Goal: Information Seeking & Learning: Learn about a topic

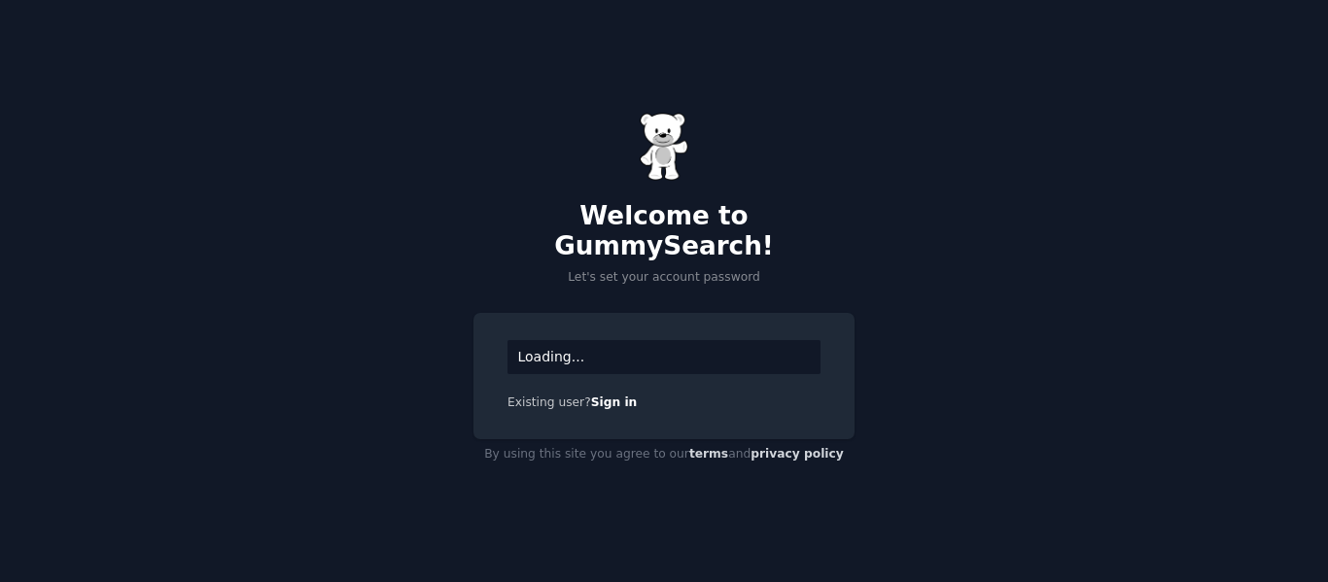
click at [585, 340] on div "Loading..." at bounding box center [664, 357] width 313 height 34
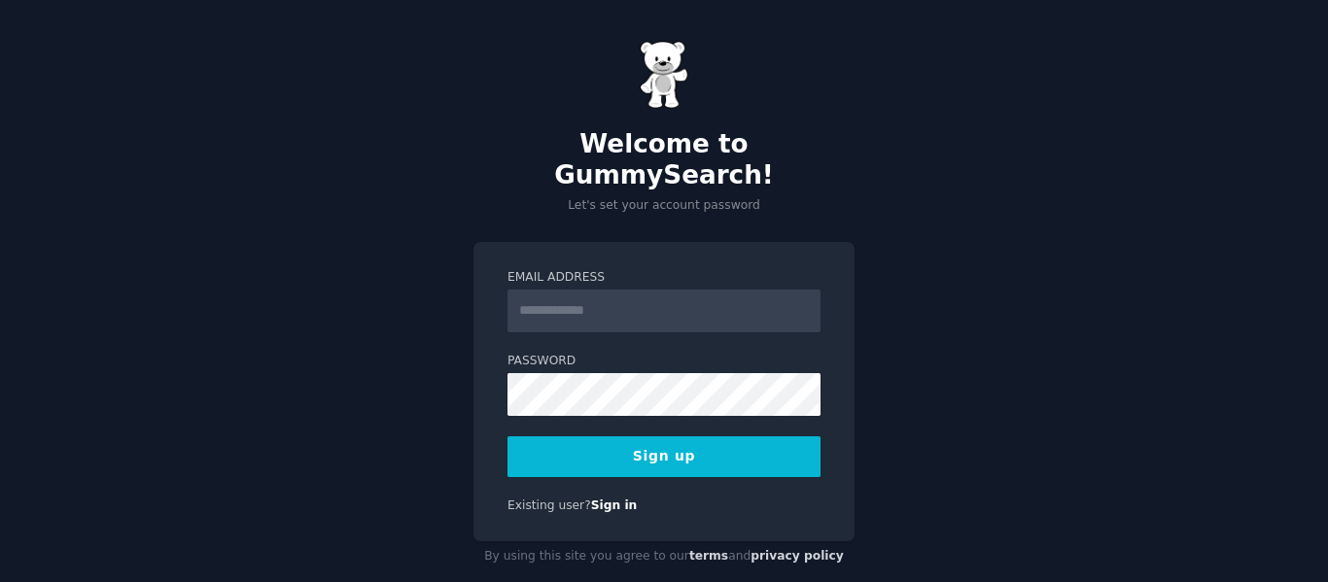
click at [653, 290] on input "Email Address" at bounding box center [664, 311] width 313 height 43
type input "**********"
click at [655, 353] on label "Password" at bounding box center [664, 362] width 313 height 18
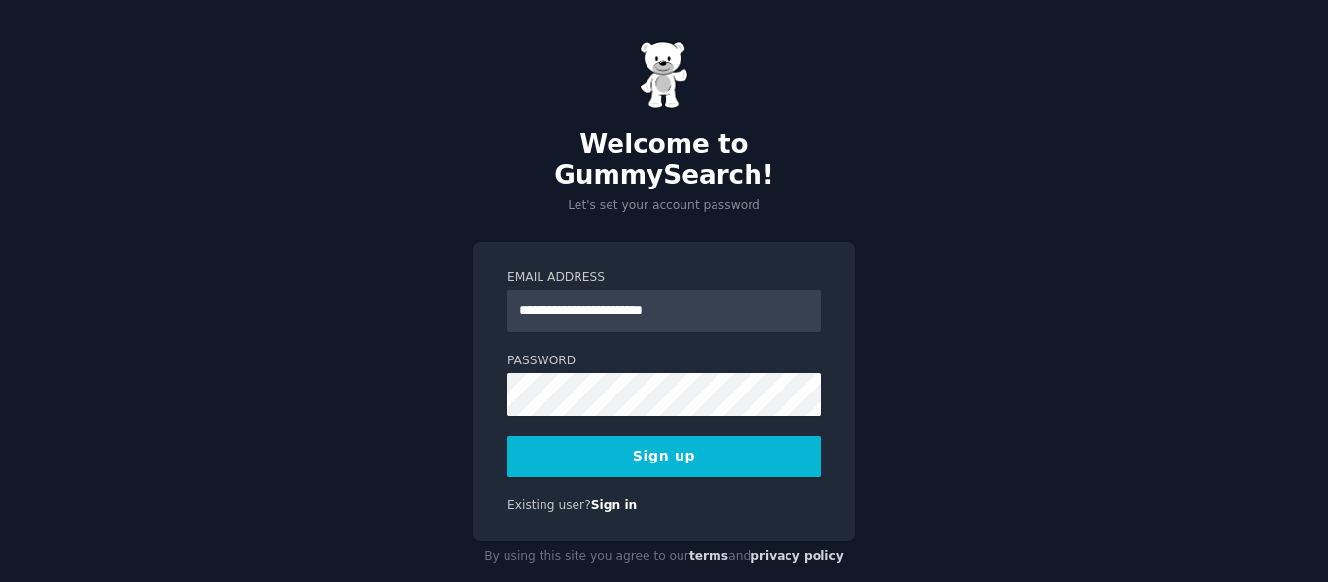
click at [700, 437] on button "Sign up" at bounding box center [664, 457] width 313 height 41
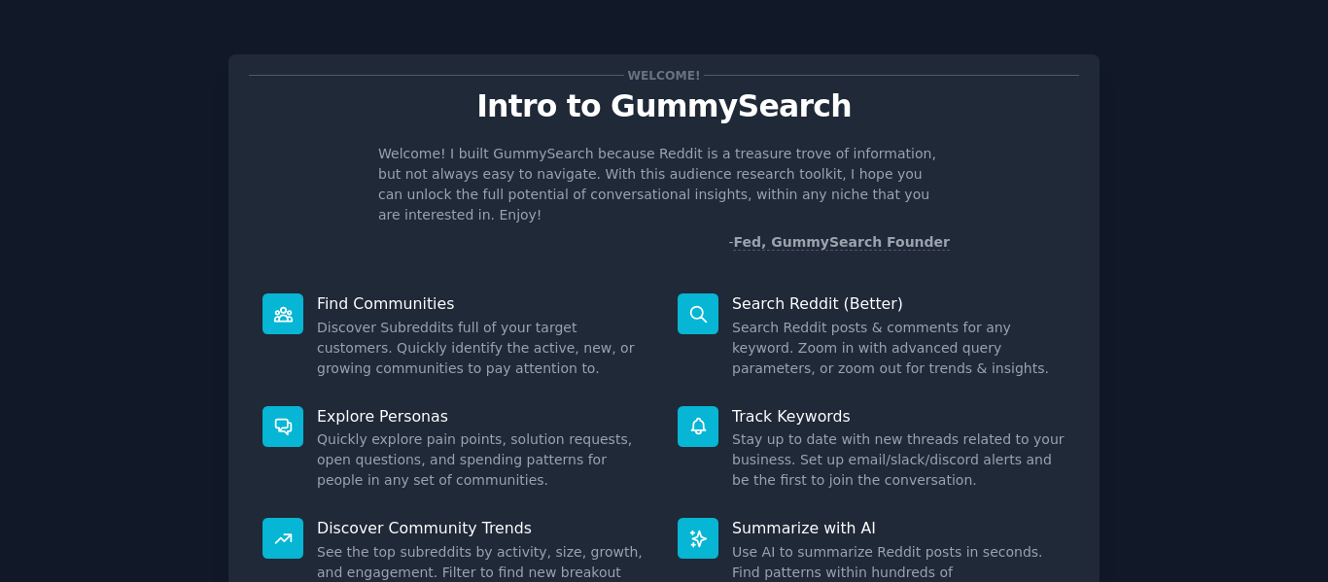
scroll to position [179, 0]
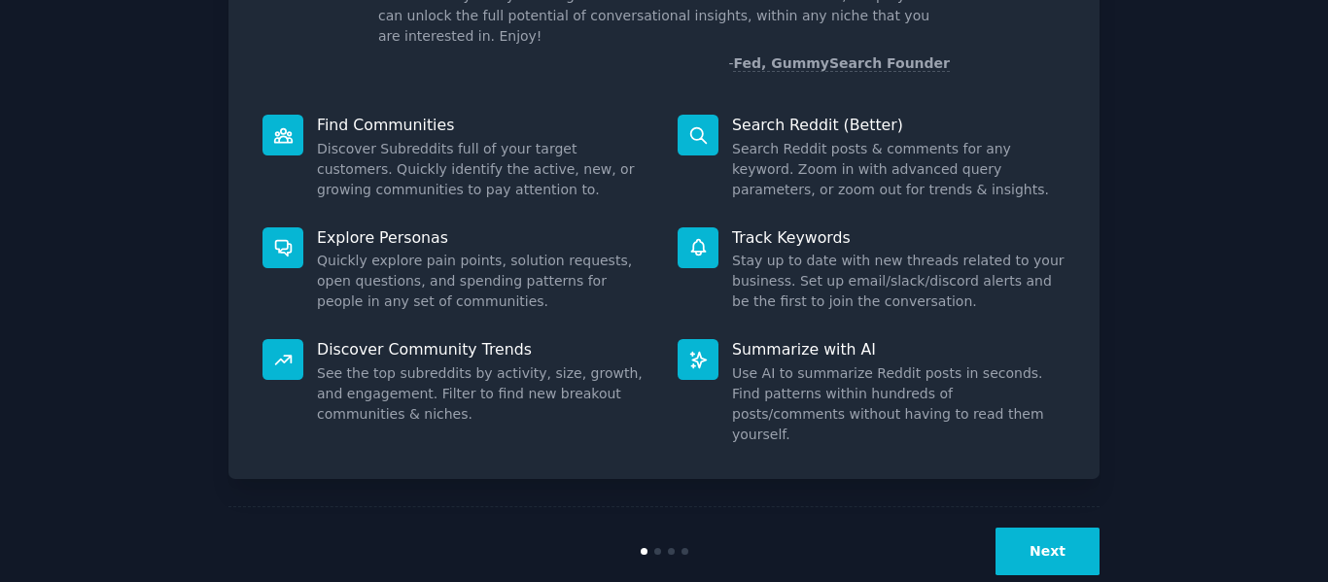
click at [1101, 528] on div "Welcome! Intro to GummySearch Welcome! I built GummySearch because Reddit is a …" at bounding box center [664, 222] width 1274 height 748
click at [1082, 528] on button "Next" at bounding box center [1048, 552] width 104 height 48
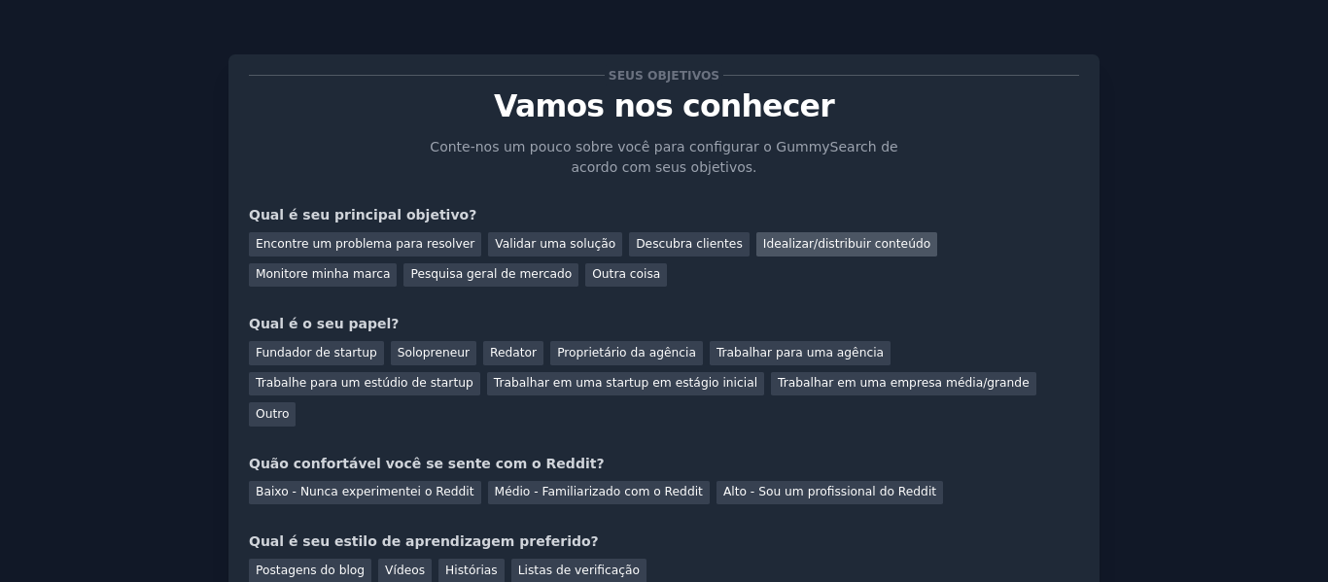
click at [787, 245] on font "Idealizar/distribuir conteúdo" at bounding box center [846, 244] width 167 height 14
click at [393, 341] on div "Solopreneur" at bounding box center [434, 353] width 86 height 24
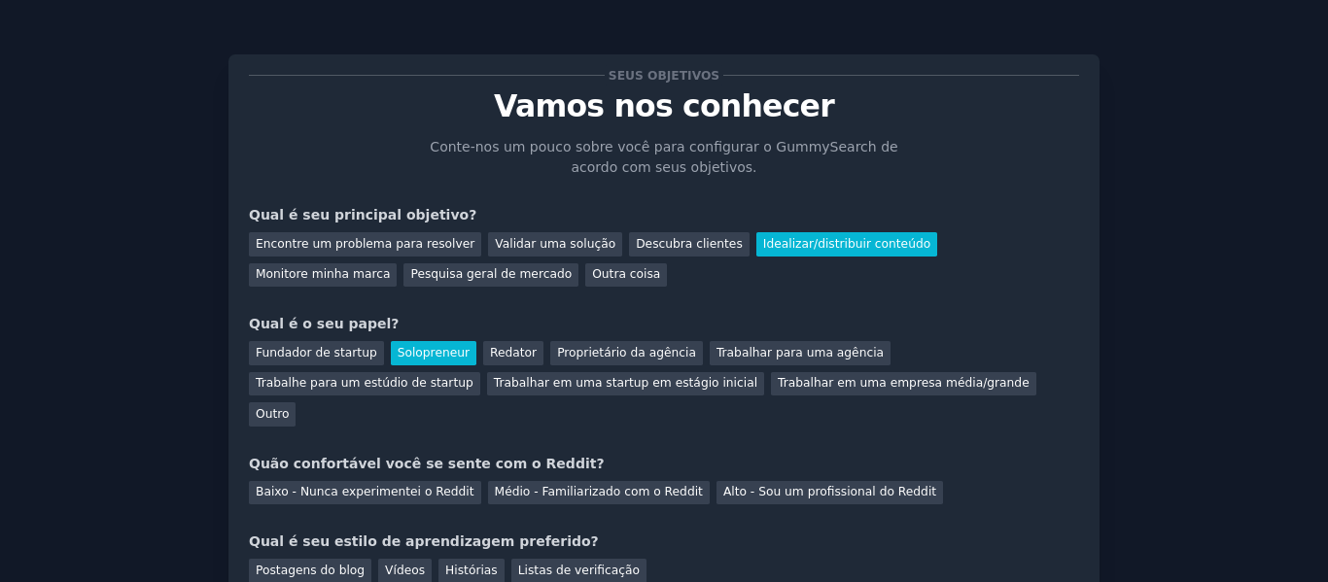
scroll to position [134, 0]
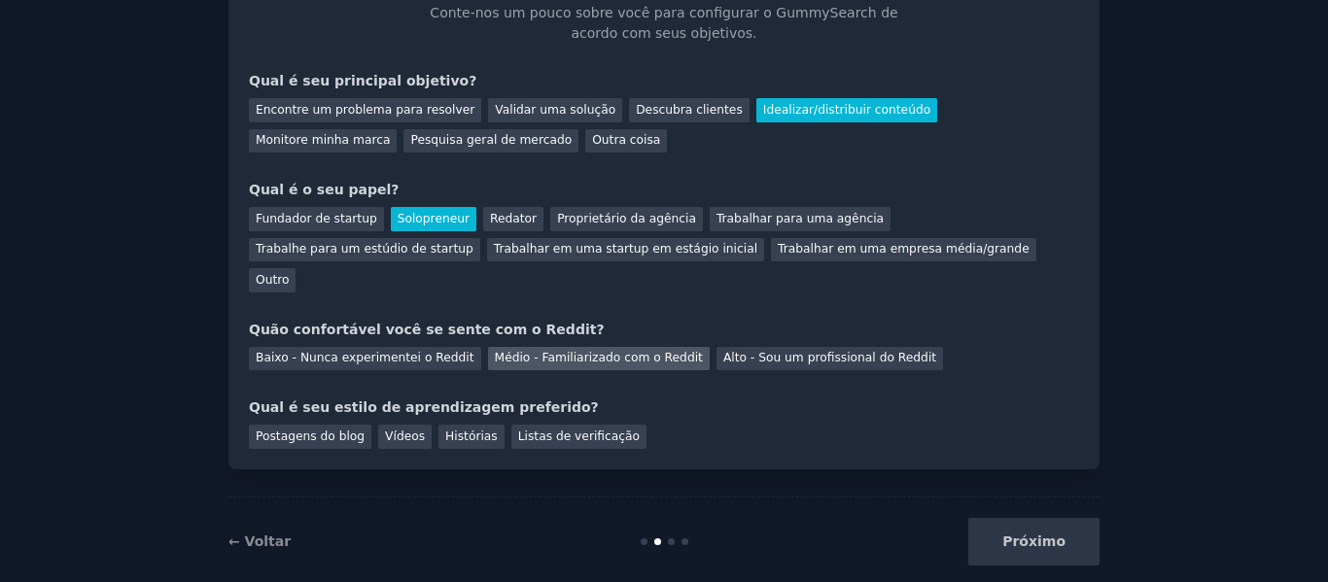
click at [604, 351] on font "Médio - Familiarizado com o Reddit" at bounding box center [599, 358] width 208 height 14
click at [386, 430] on font "Vídeos" at bounding box center [405, 437] width 40 height 14
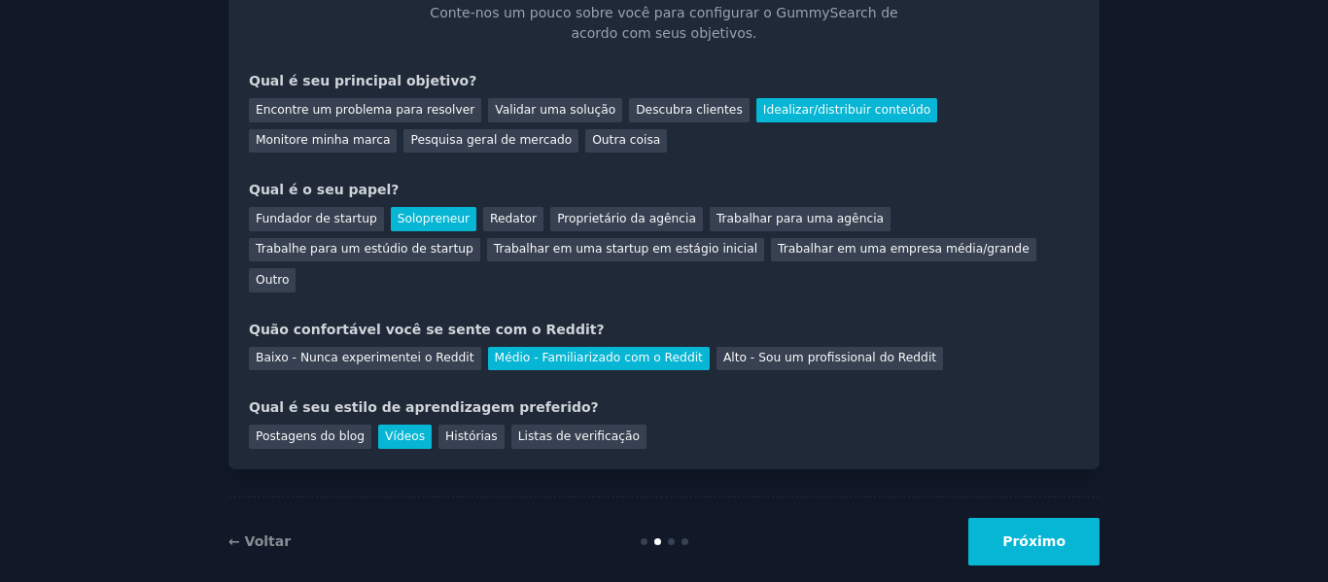
click at [1031, 518] on button "Próximo" at bounding box center [1034, 542] width 131 height 48
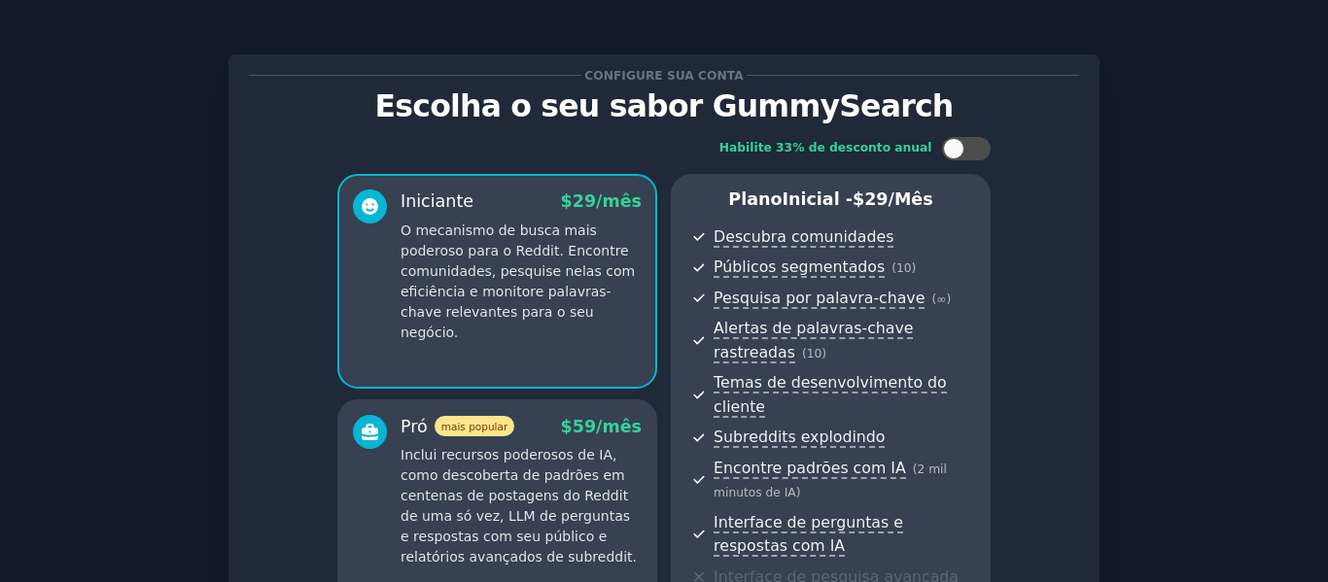
scroll to position [418, 0]
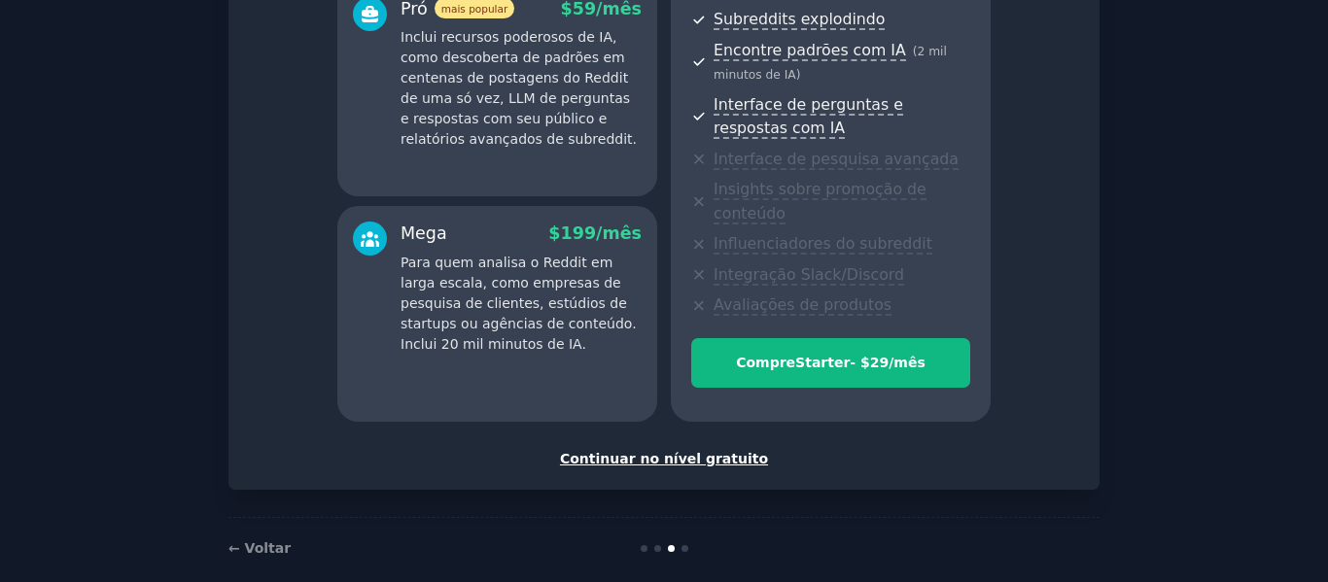
click at [702, 451] on font "Continuar no nível gratuito" at bounding box center [664, 459] width 208 height 16
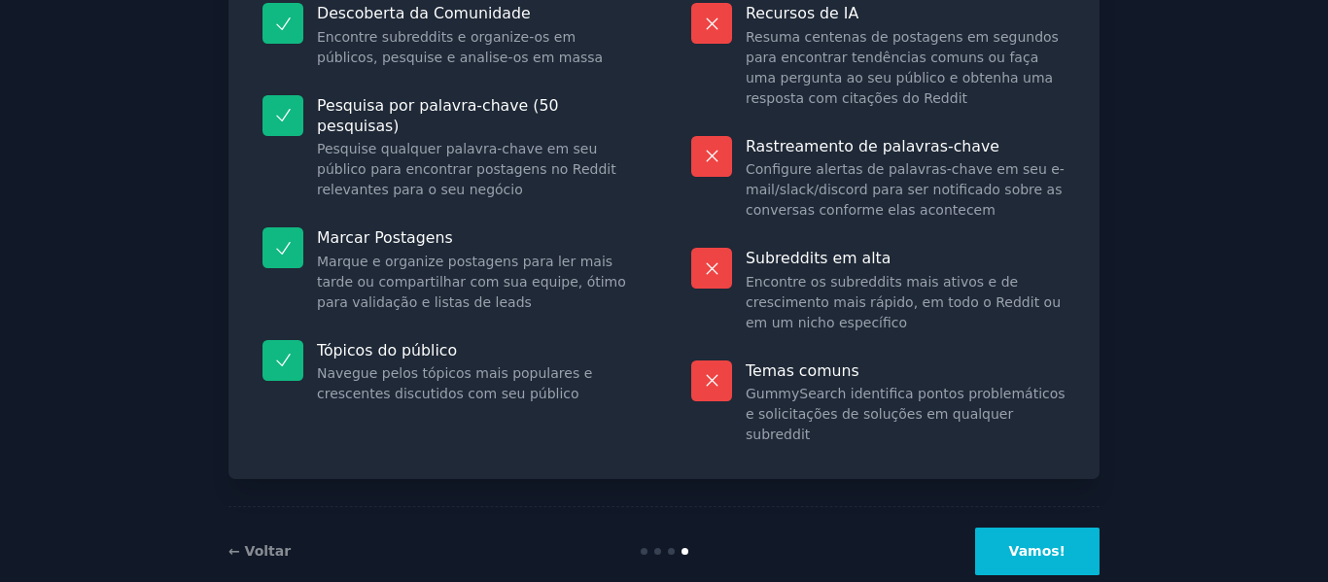
scroll to position [159, 0]
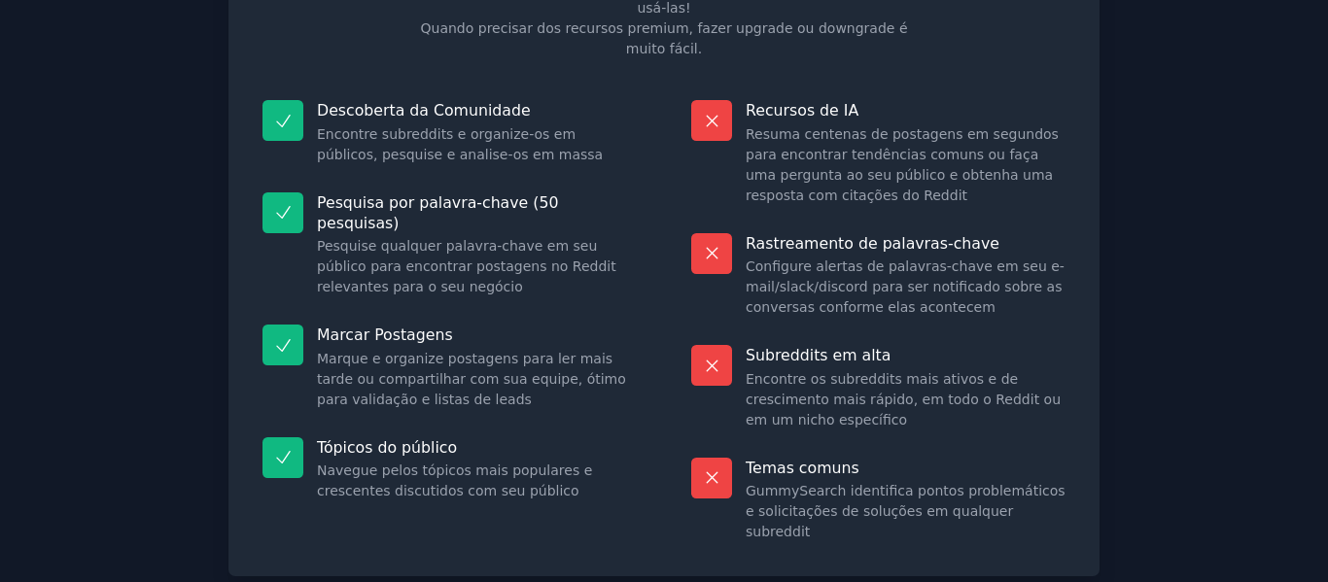
click at [1030, 503] on div "Temas comuns GummySearch identifica pontos problemáticos e solicitações de solu…" at bounding box center [879, 500] width 402 height 113
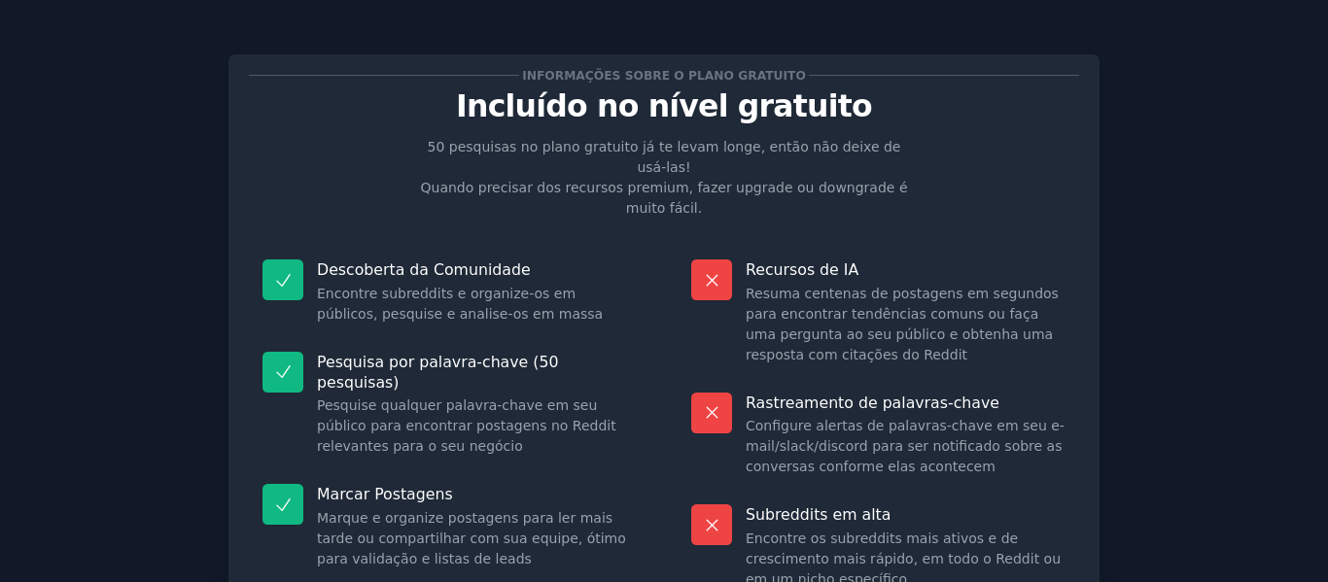
scroll to position [257, 0]
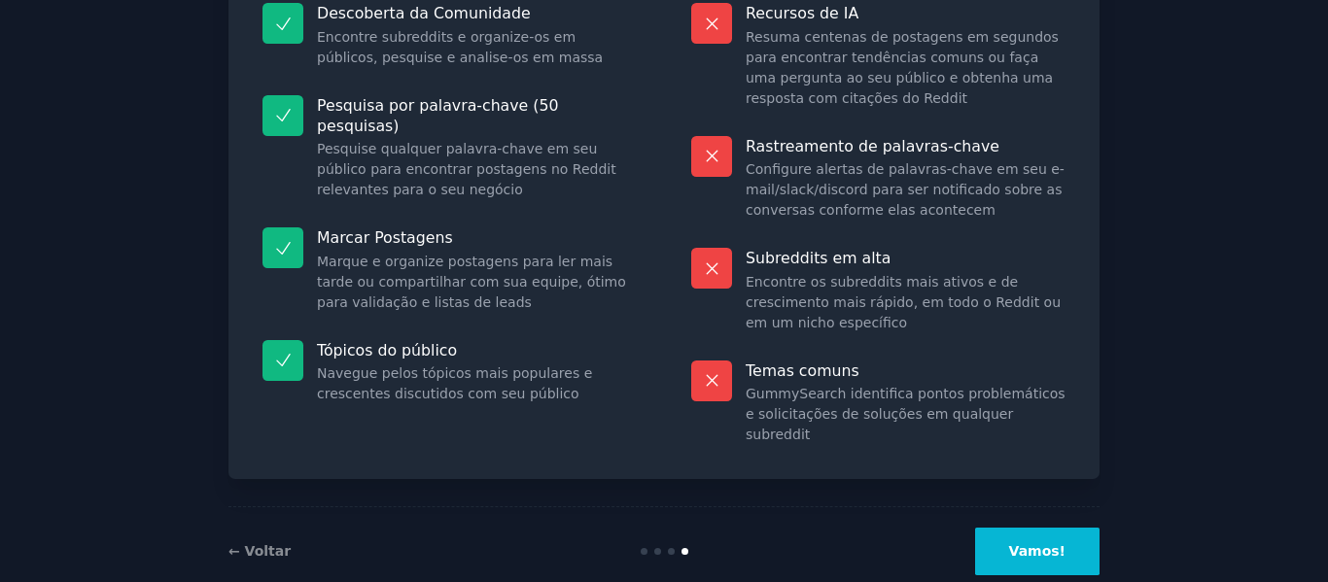
click at [1021, 544] on font "Vamos!" at bounding box center [1037, 552] width 56 height 16
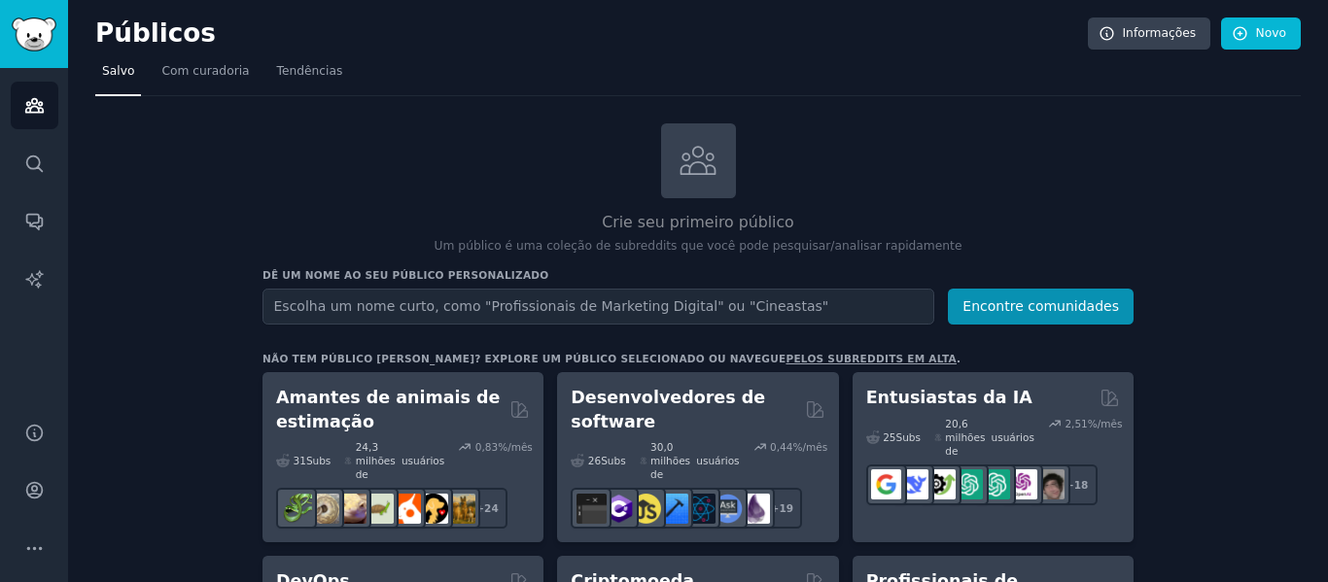
scroll to position [194, 0]
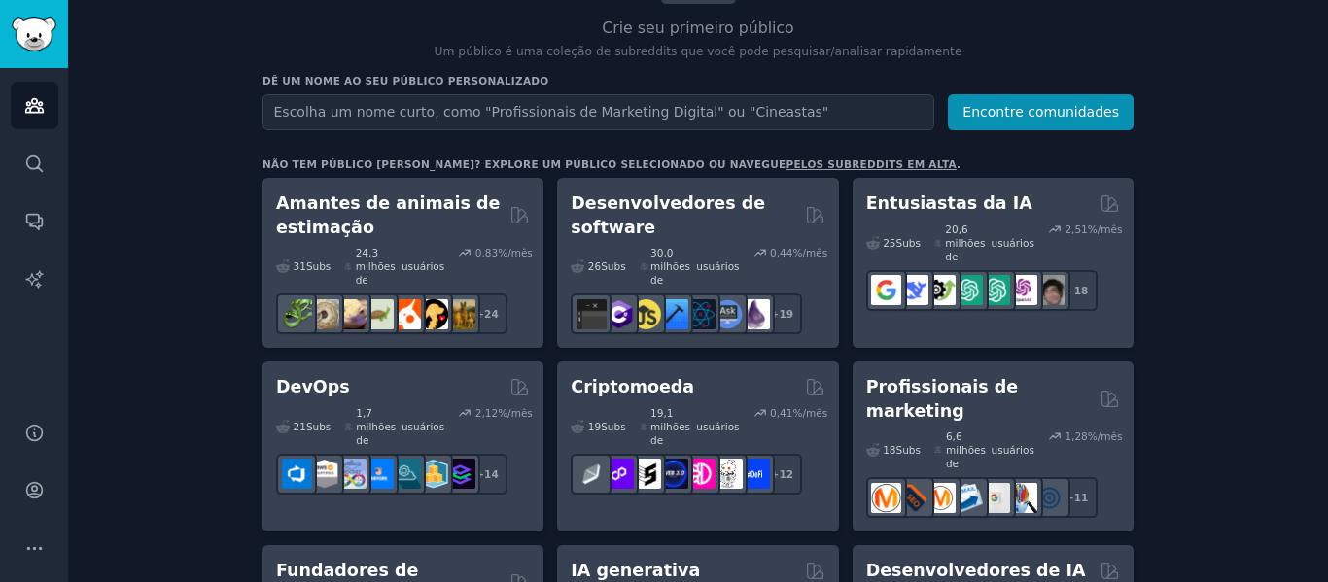
drag, startPoint x: 948, startPoint y: 54, endPoint x: 928, endPoint y: 2, distance: 56.3
click at [948, 51] on p "Um público é uma coleção de subreddits que você pode pesquisar/analisar rapidam…" at bounding box center [698, 53] width 871 height 18
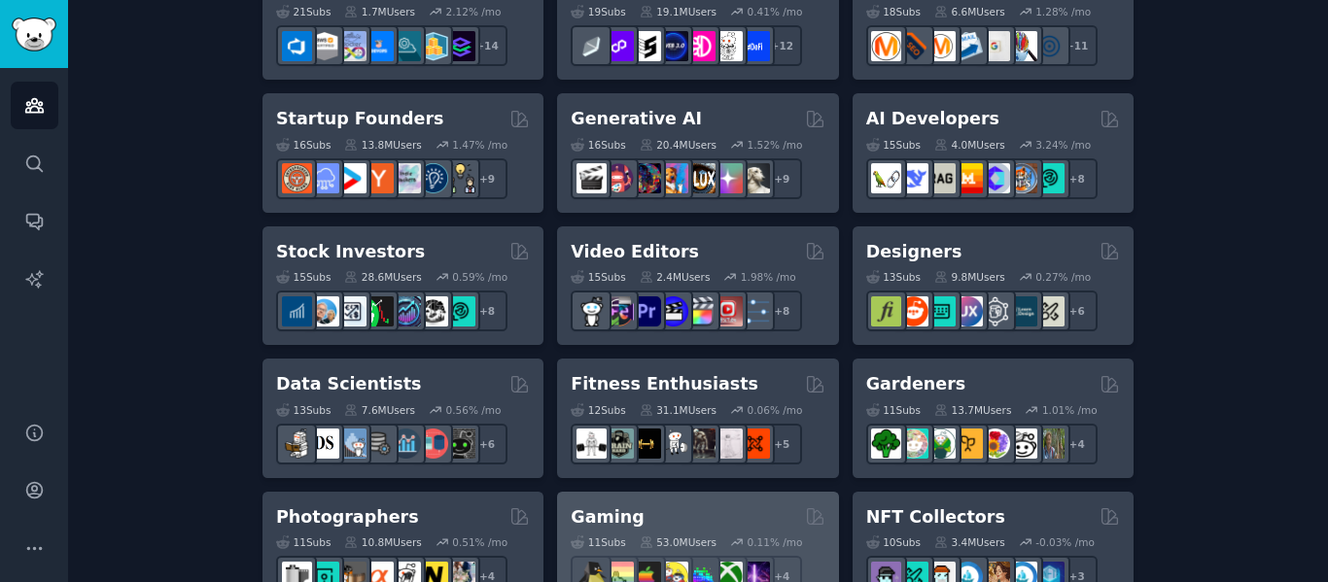
scroll to position [739, 0]
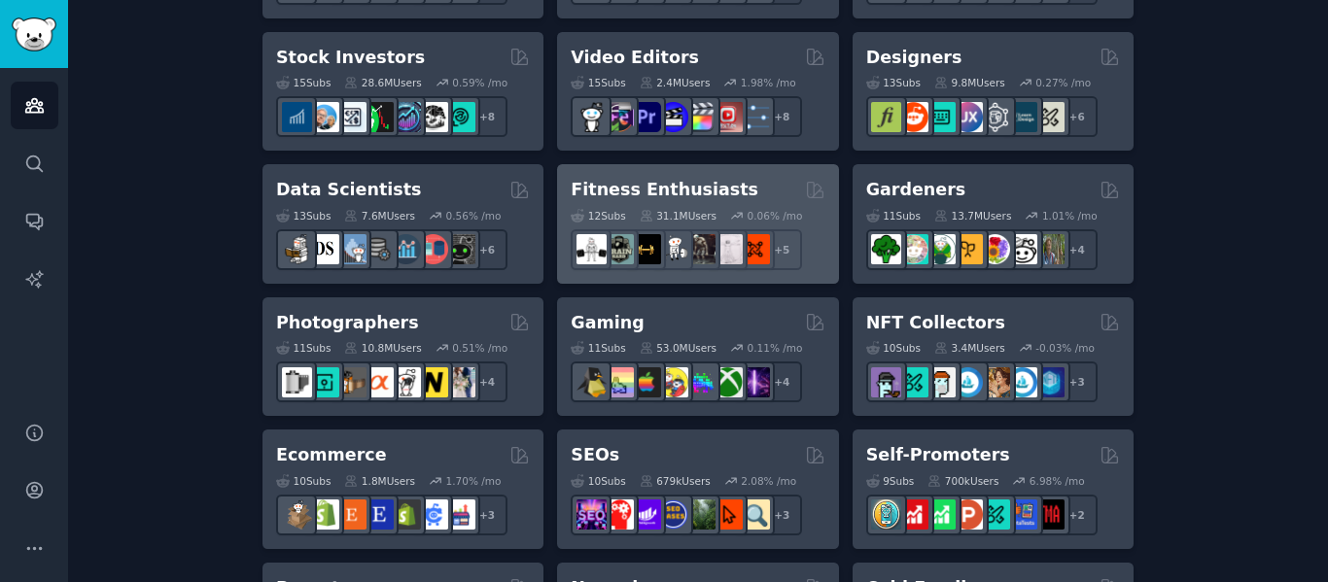
click at [695, 194] on h2 "Fitness Enthusiasts" at bounding box center [665, 190] width 188 height 24
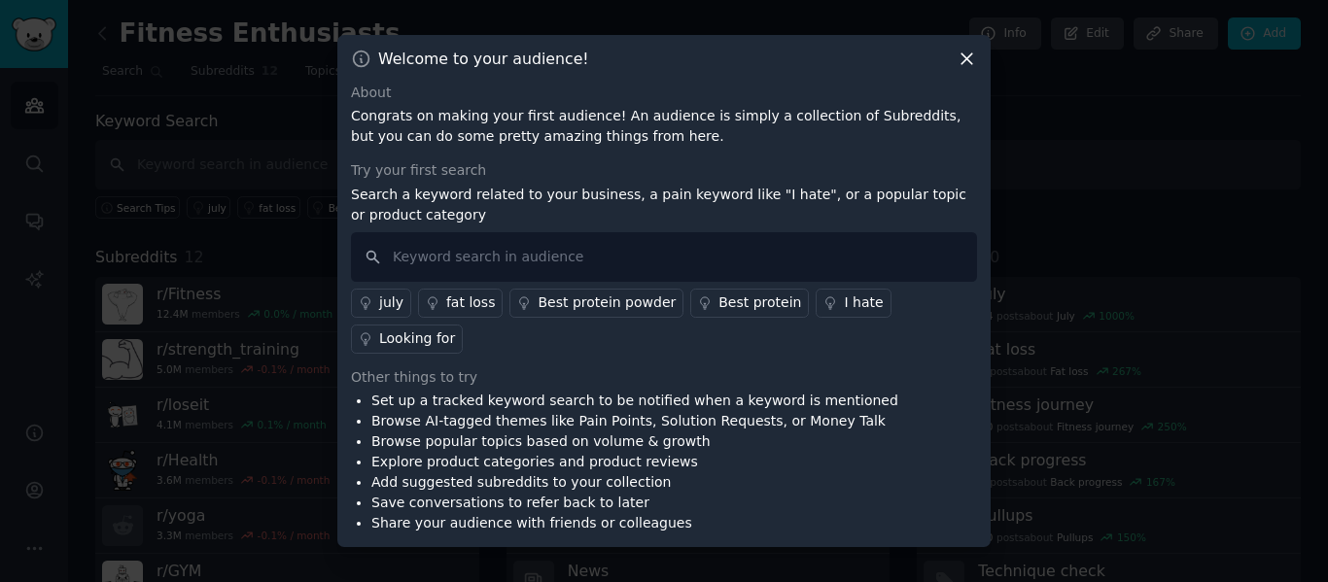
click at [967, 69] on icon at bounding box center [967, 59] width 20 height 20
click at [967, 79] on nav "Search Subreddits 12 Topics 200 Themes Ask Products 791" at bounding box center [698, 76] width 1206 height 40
click at [937, 142] on p "Congrats on making your first audience! An audience is simply a collection of S…" at bounding box center [664, 126] width 626 height 41
drag, startPoint x: 974, startPoint y: 78, endPoint x: 753, endPoint y: 57, distance: 222.6
click at [972, 69] on icon at bounding box center [967, 59] width 20 height 20
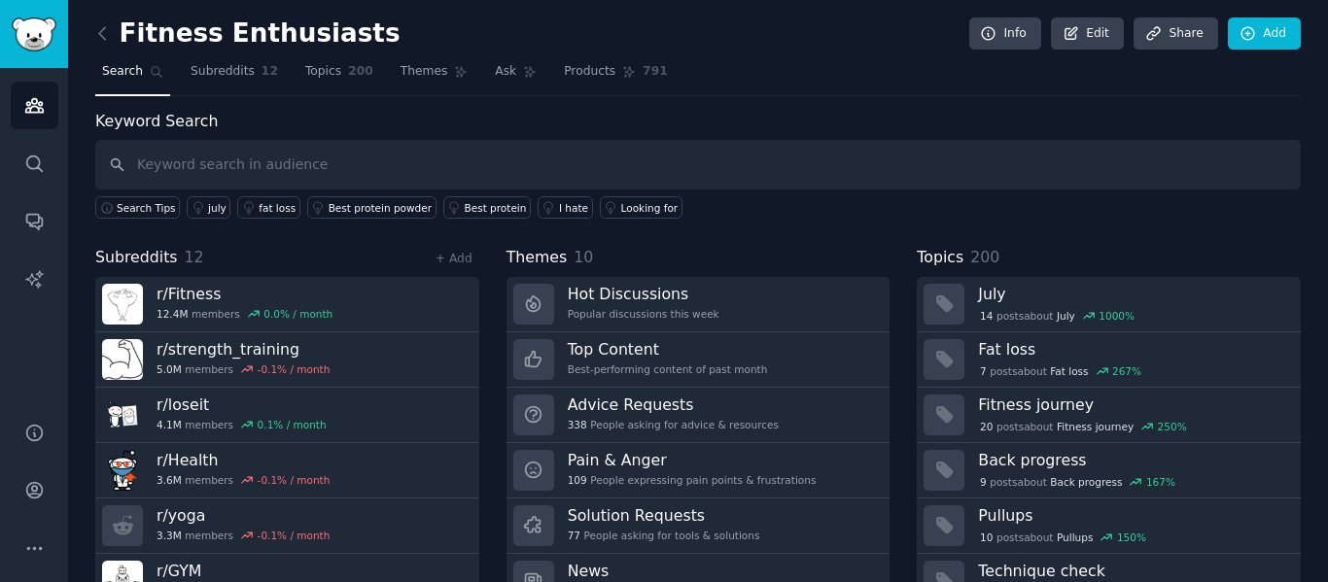
click at [96, 53] on div "Fitness Enthusiasts Info Edit Share Add" at bounding box center [698, 38] width 1206 height 40
click at [107, 44] on link at bounding box center [107, 33] width 24 height 31
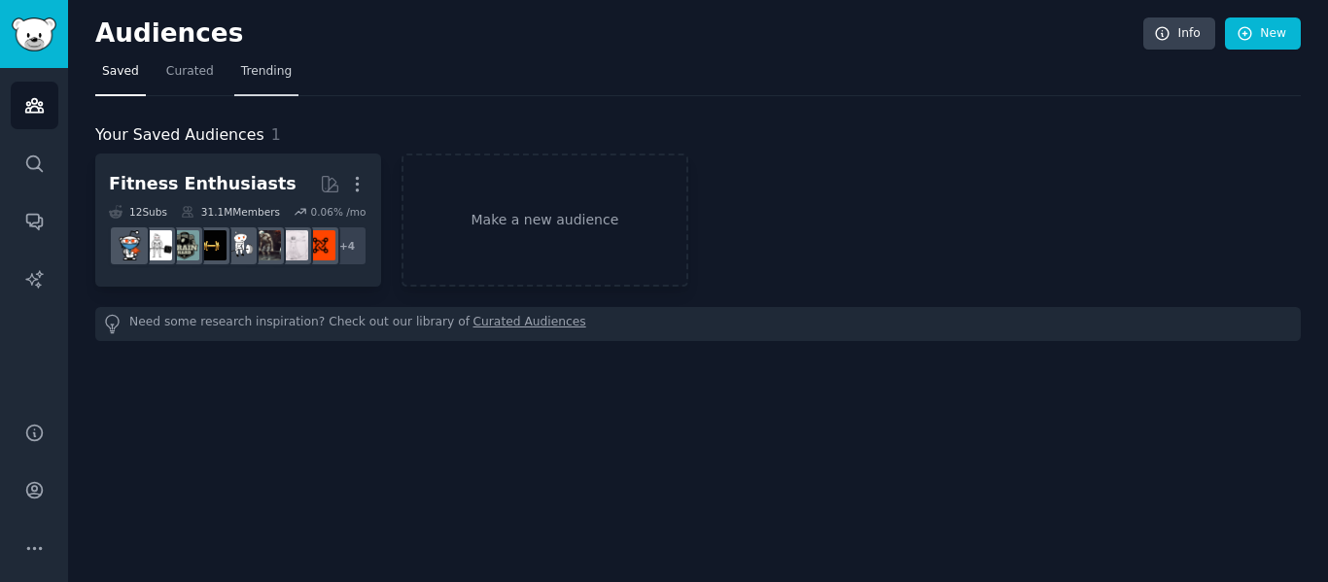
click at [261, 60] on link "Trending" at bounding box center [266, 76] width 64 height 40
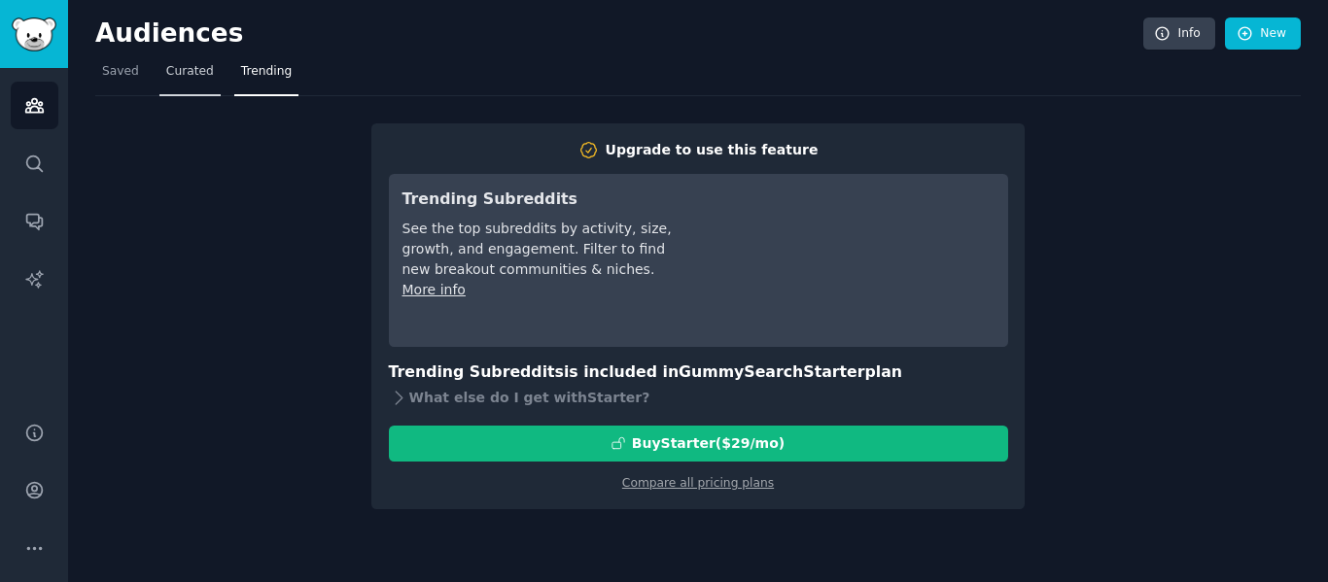
click at [191, 72] on span "Curated" at bounding box center [190, 72] width 48 height 18
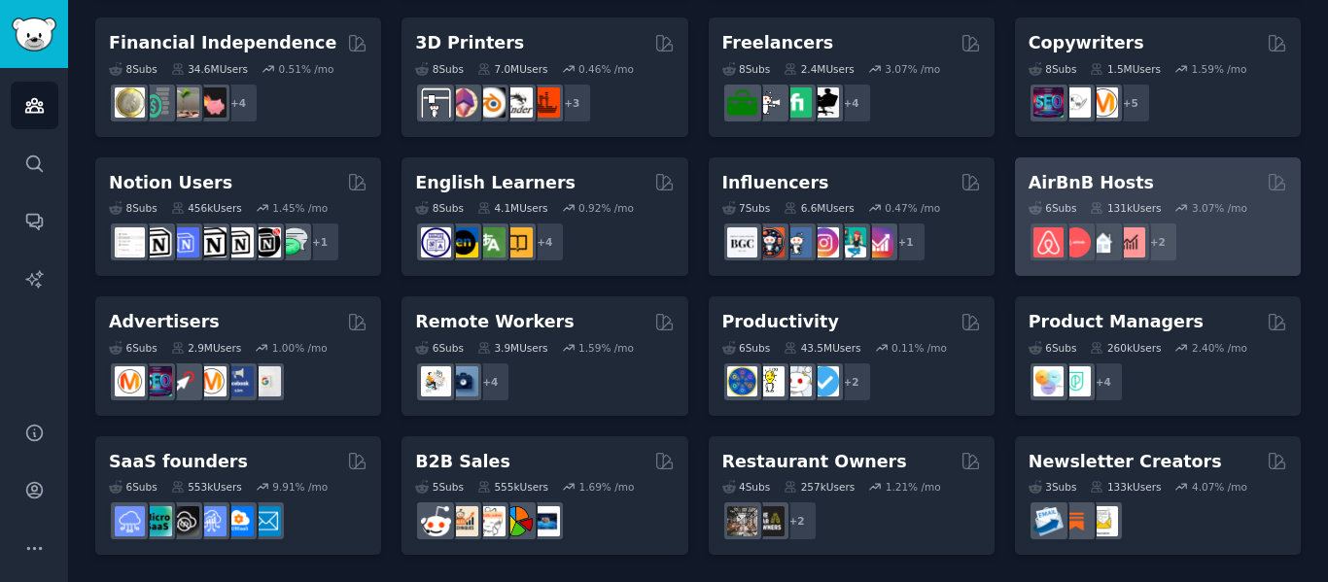
scroll to position [779, 0]
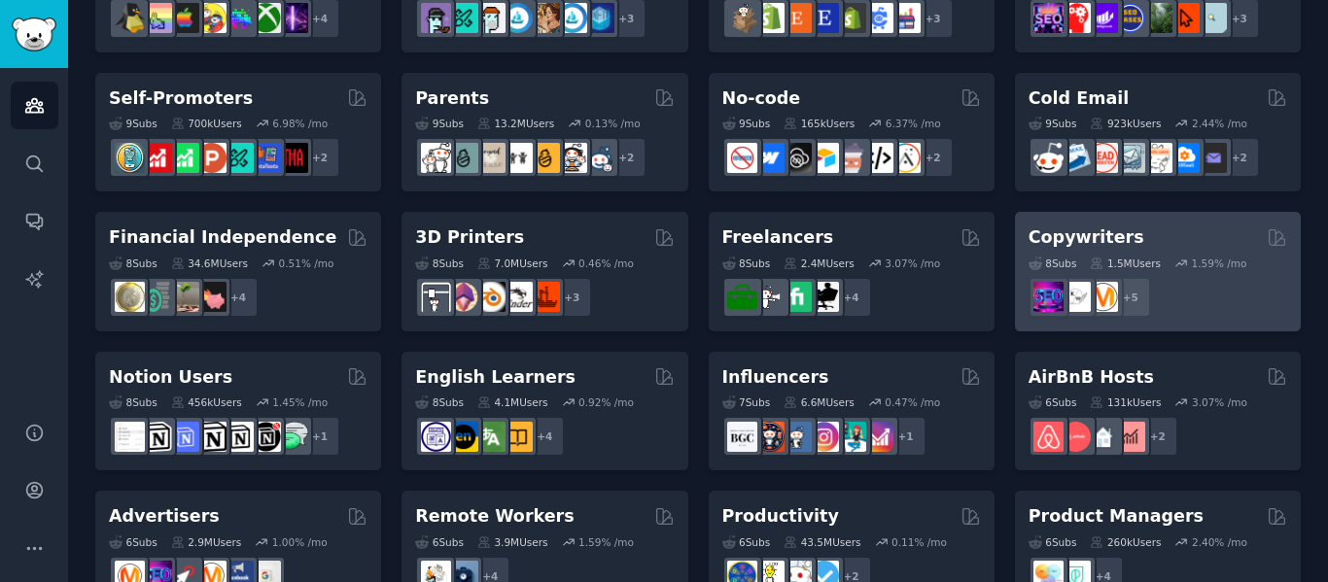
click at [1144, 230] on div "Copywriters" at bounding box center [1158, 238] width 259 height 24
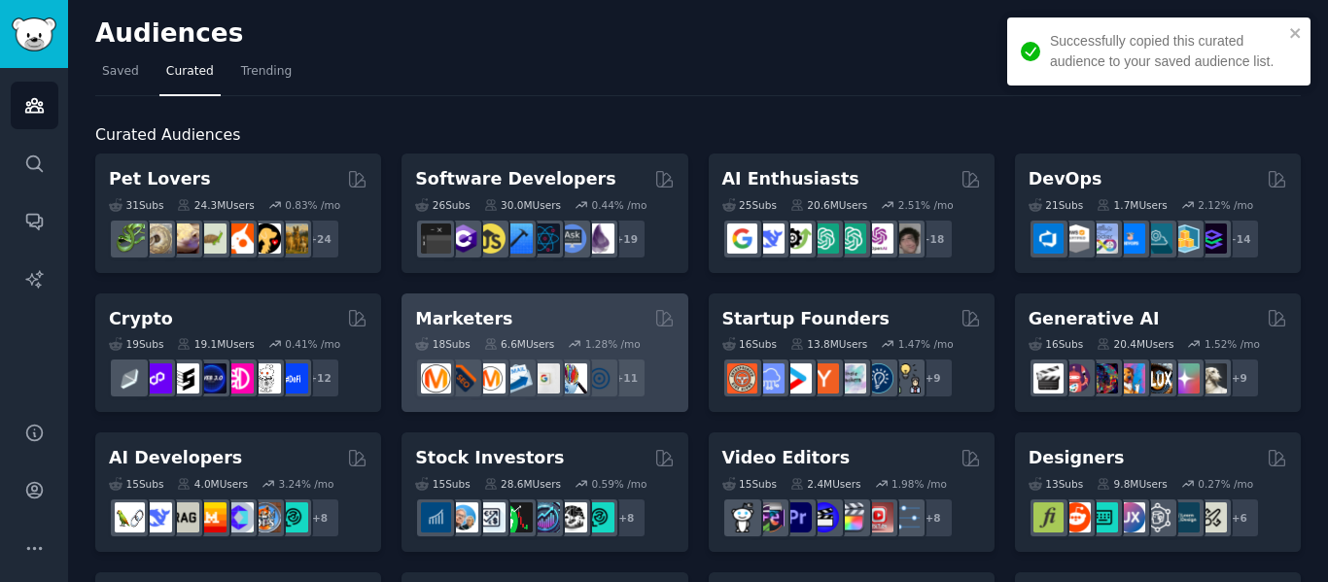
click at [512, 326] on div "Marketers" at bounding box center [544, 319] width 259 height 24
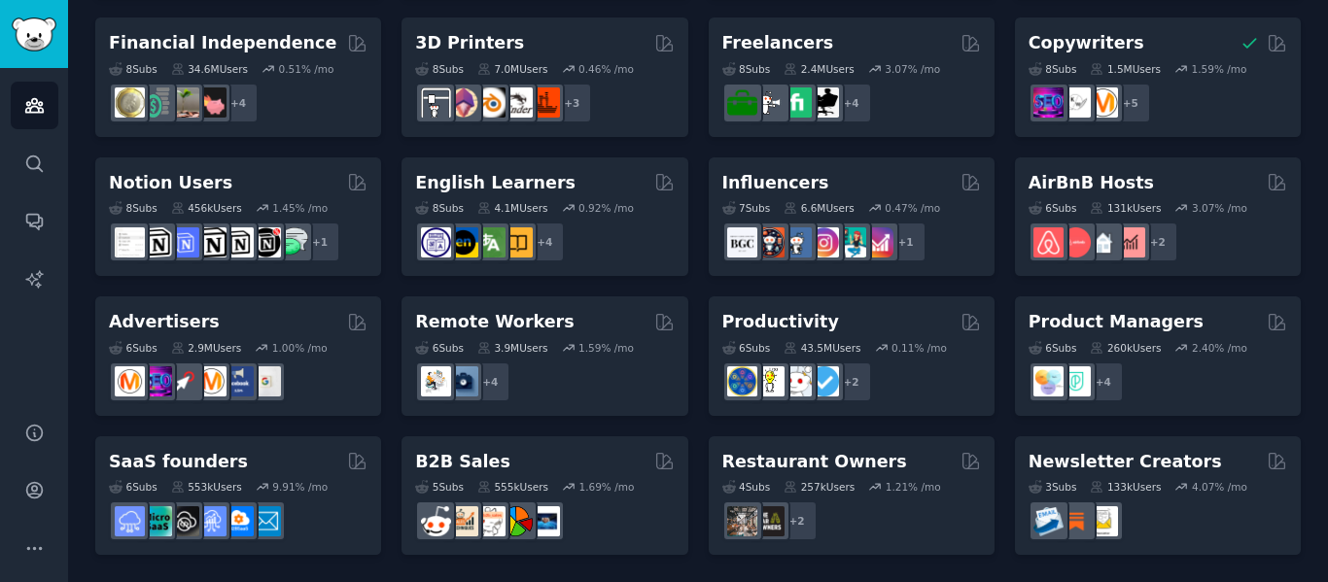
scroll to position [929, 0]
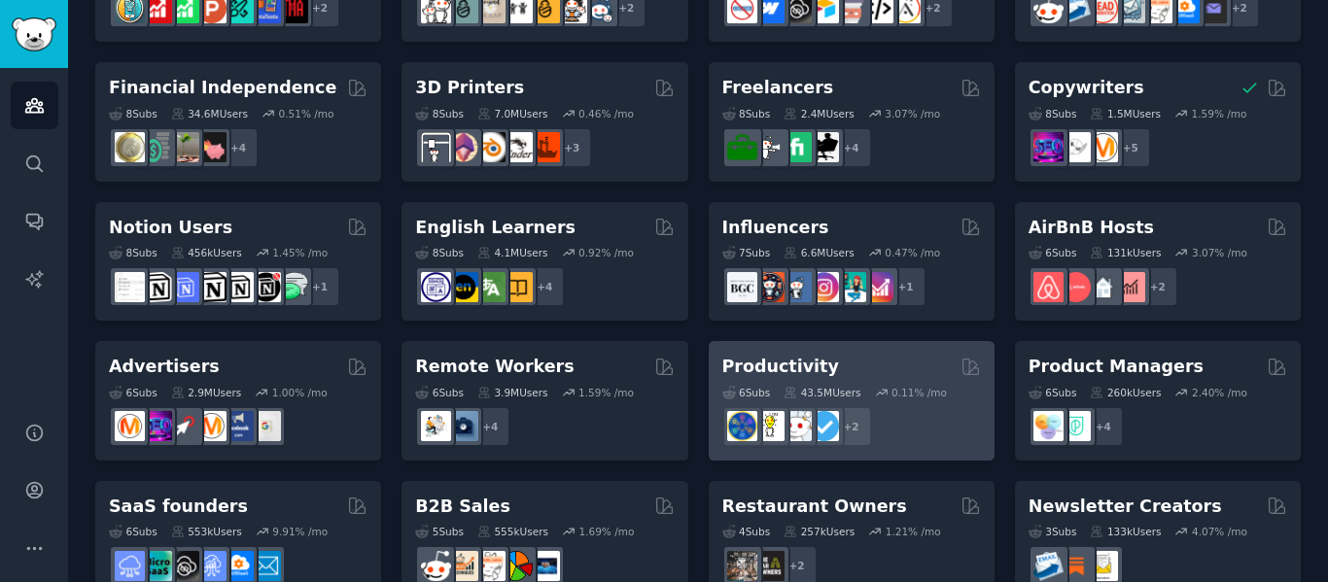
click at [884, 354] on div "Productivity 6 Sub s 43.5M Users 0.11 % /mo + 2" at bounding box center [852, 401] width 286 height 120
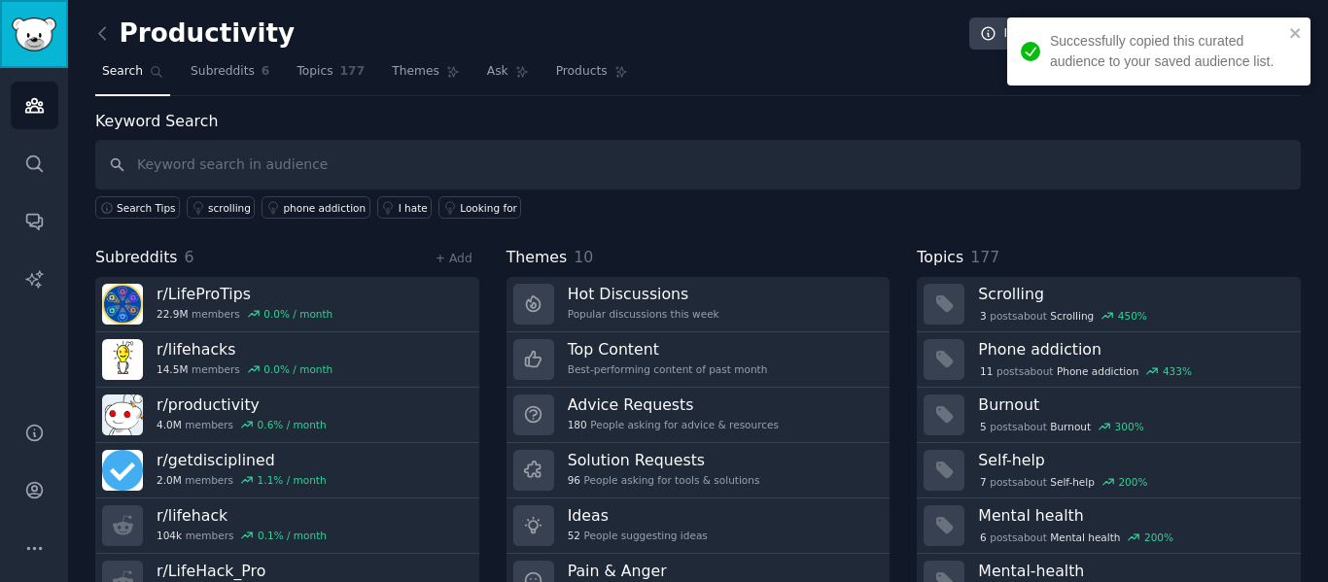
click at [26, 26] on img "Sidebar" at bounding box center [34, 35] width 45 height 34
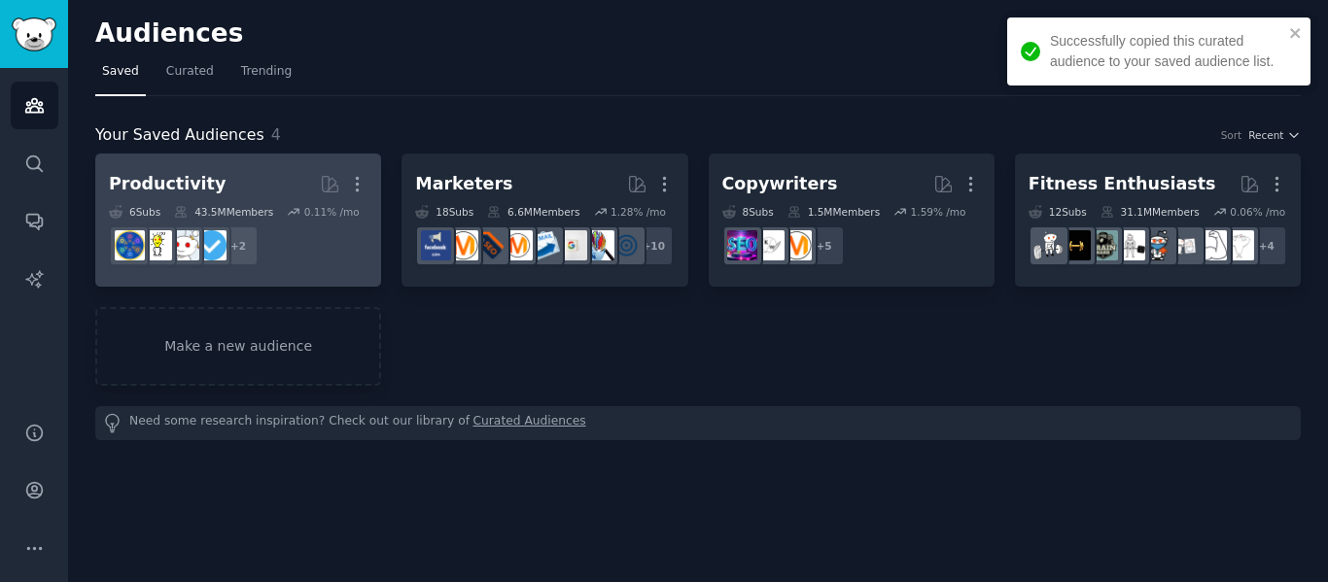
click at [293, 174] on h2 "Productivity Curated by GummySearch More" at bounding box center [238, 184] width 259 height 34
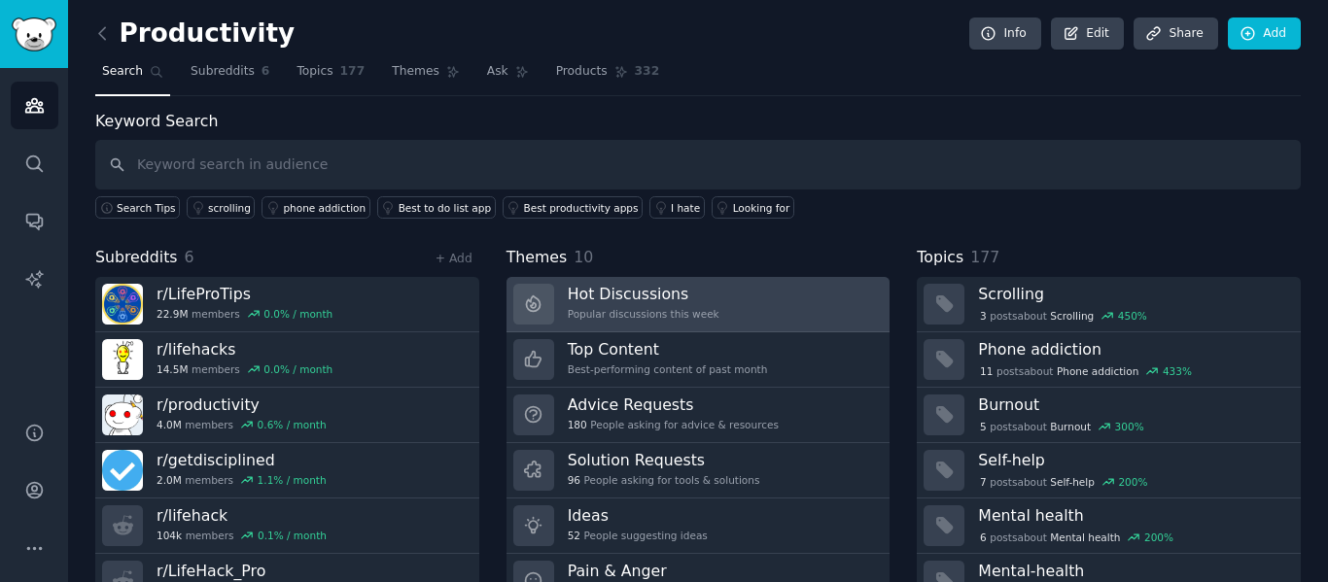
scroll to position [88, 0]
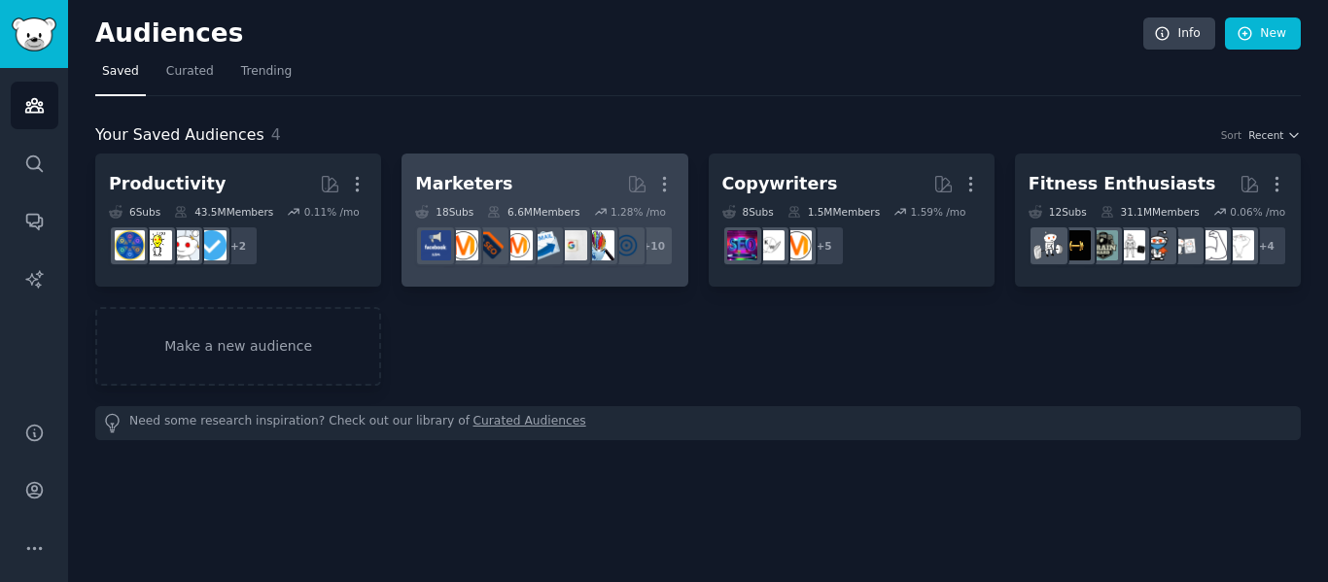
click at [540, 207] on div "6.6M Members" at bounding box center [533, 212] width 92 height 14
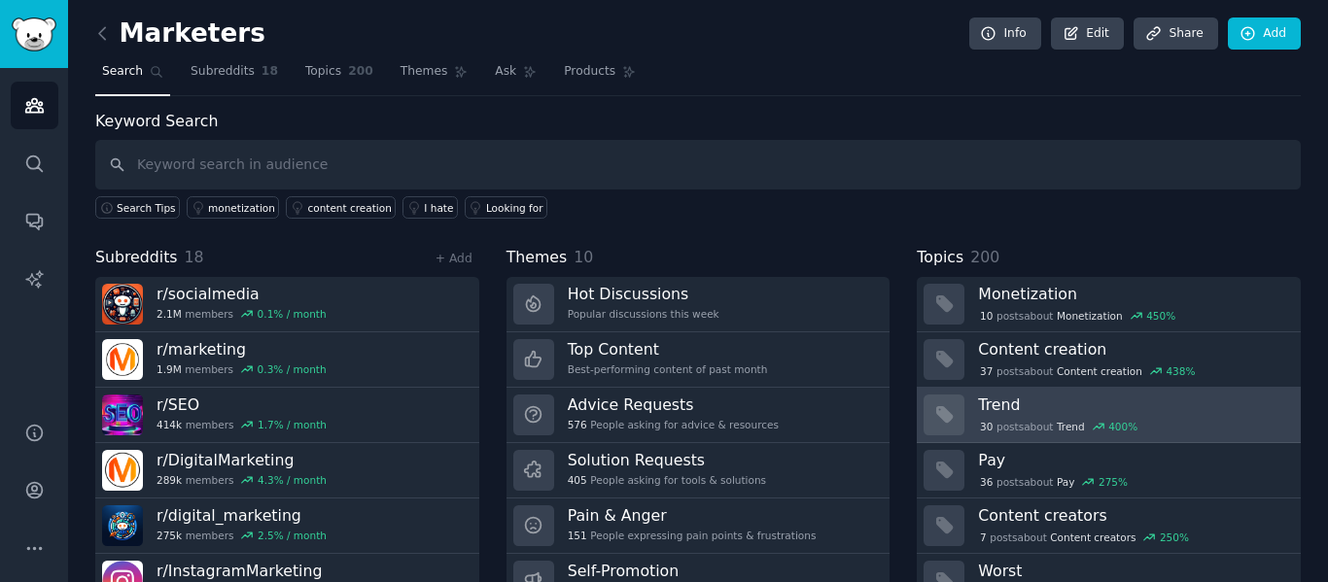
scroll to position [88, 0]
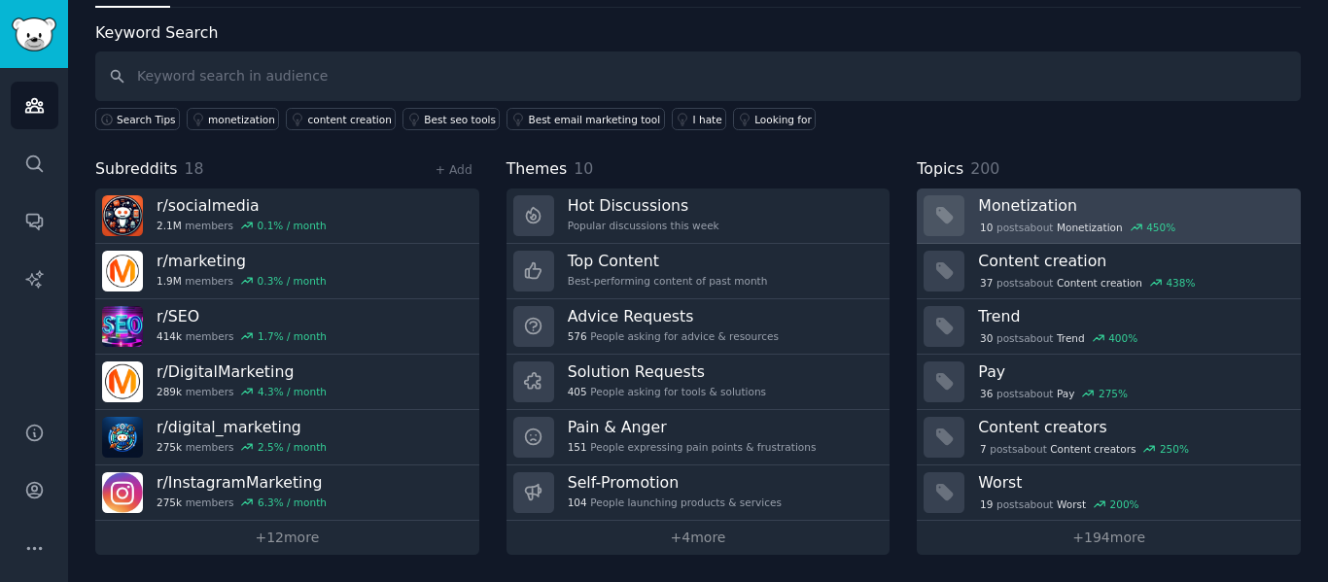
click at [1082, 207] on h3 "Monetization" at bounding box center [1132, 205] width 309 height 20
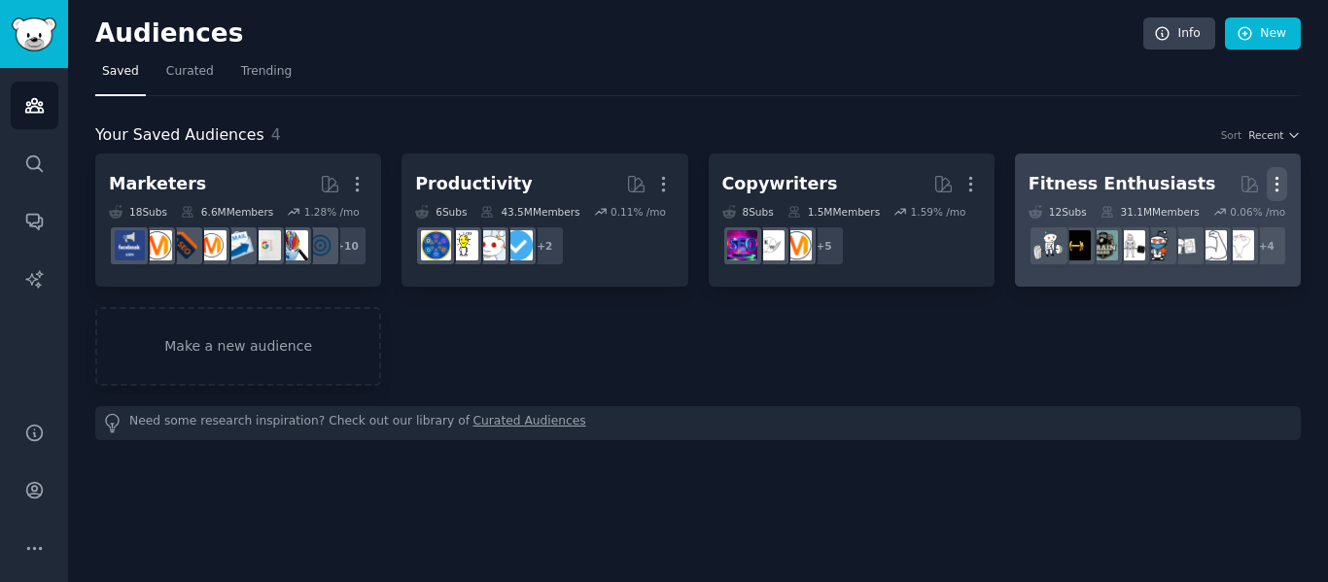
click at [1280, 181] on icon "button" at bounding box center [1277, 184] width 20 height 20
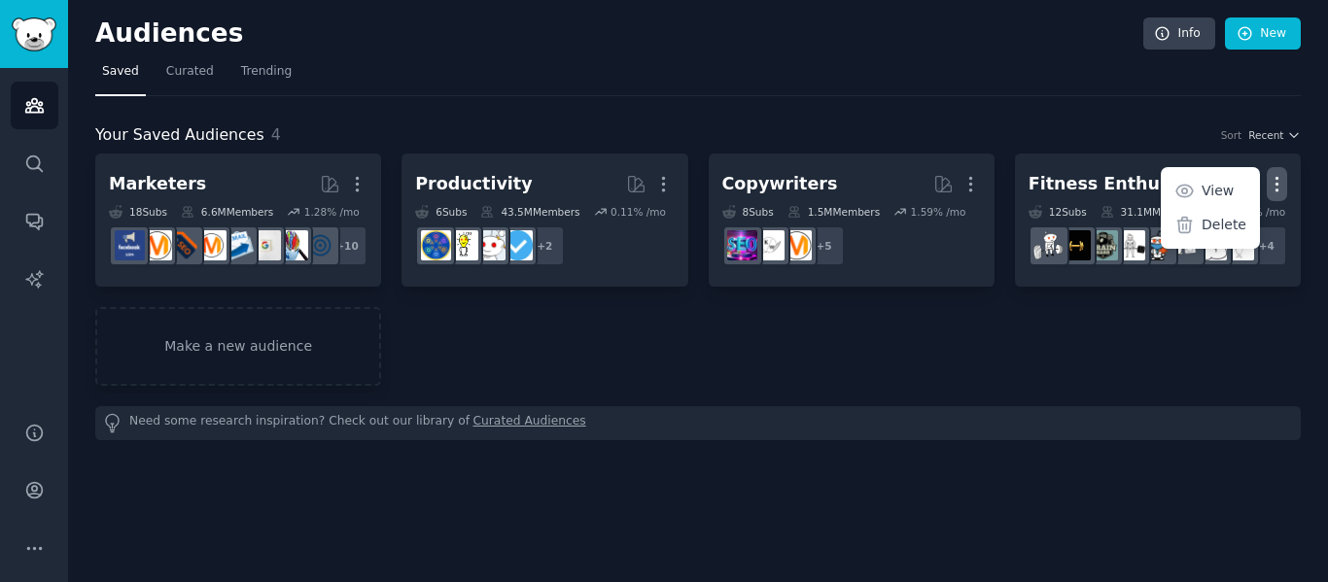
click at [1242, 226] on p "Delete" at bounding box center [1224, 225] width 45 height 20
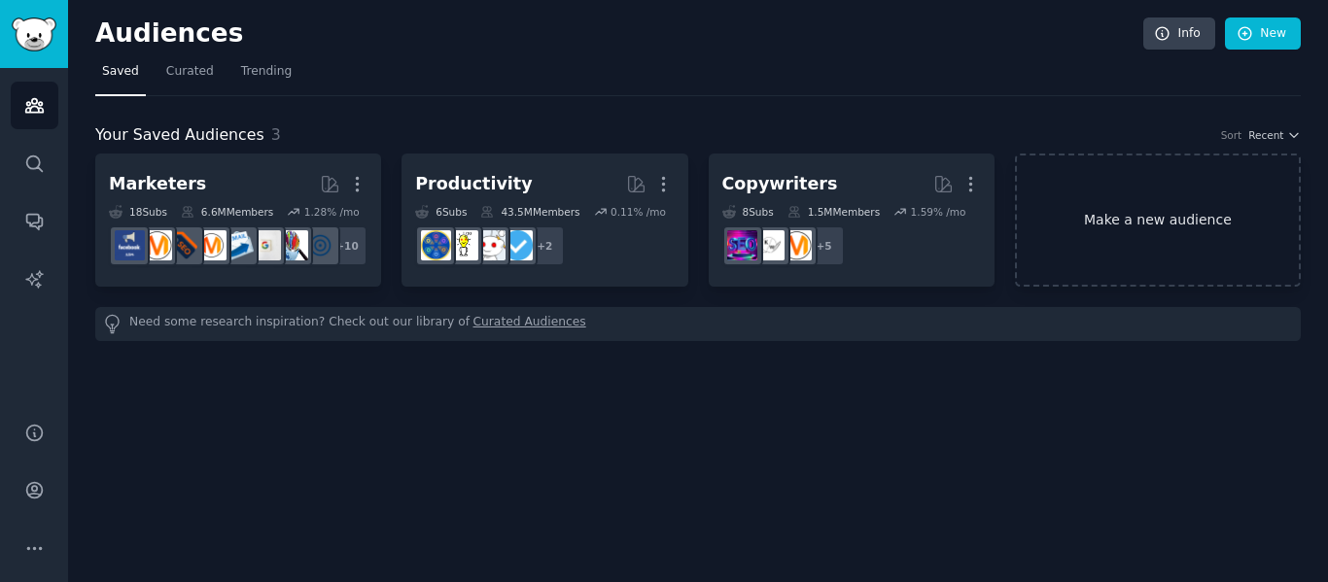
click at [1133, 211] on link "Make a new audience" at bounding box center [1158, 220] width 286 height 133
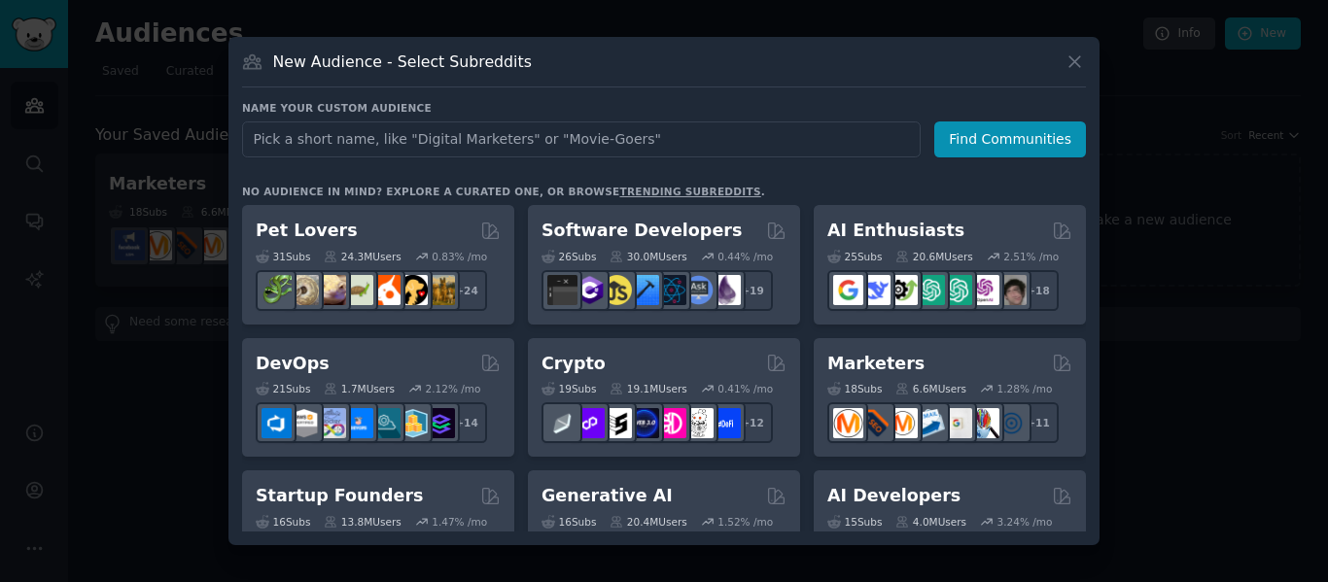
click at [946, 228] on div "AI Enthusiasts" at bounding box center [950, 231] width 245 height 24
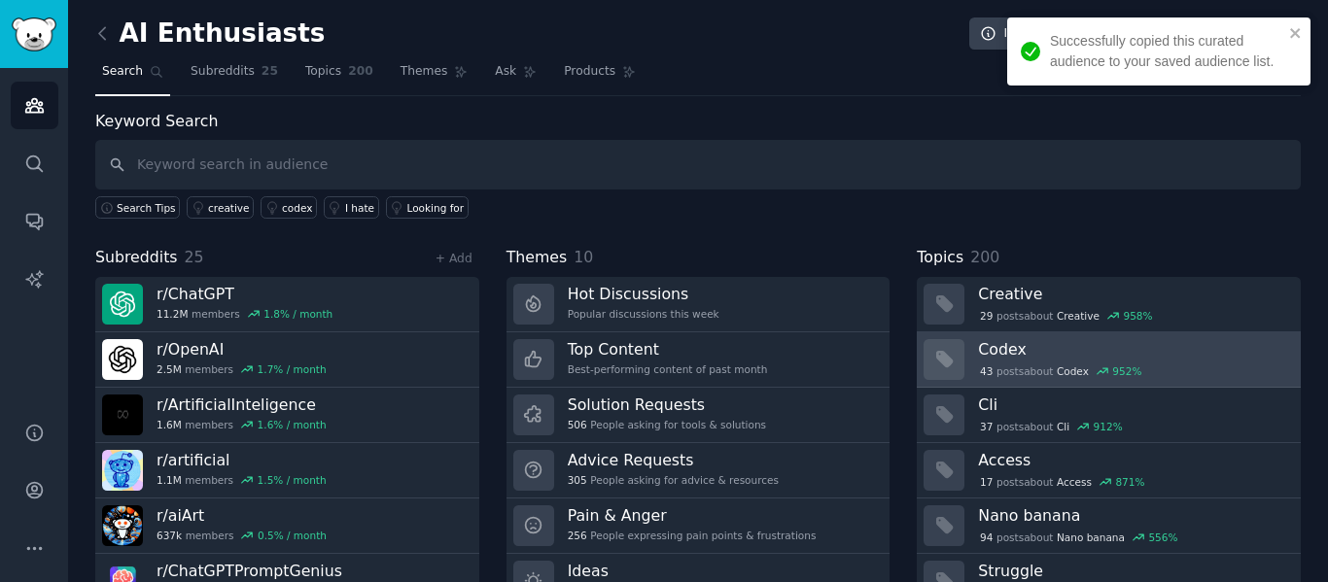
scroll to position [88, 0]
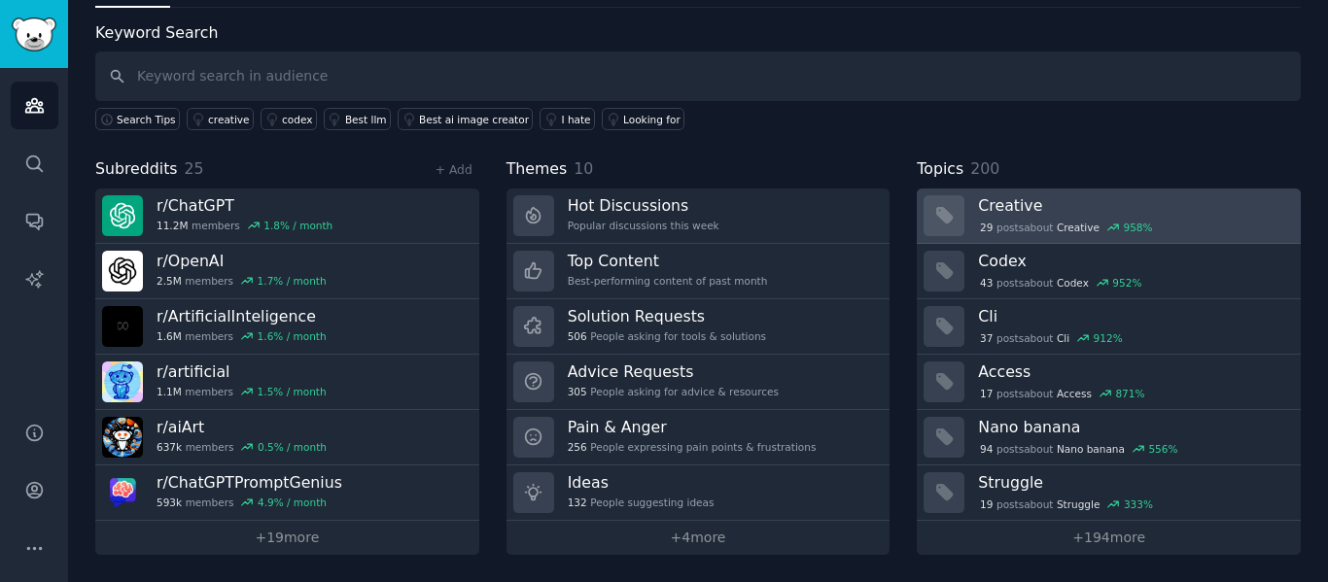
click at [1173, 199] on h3 "Creative" at bounding box center [1132, 205] width 309 height 20
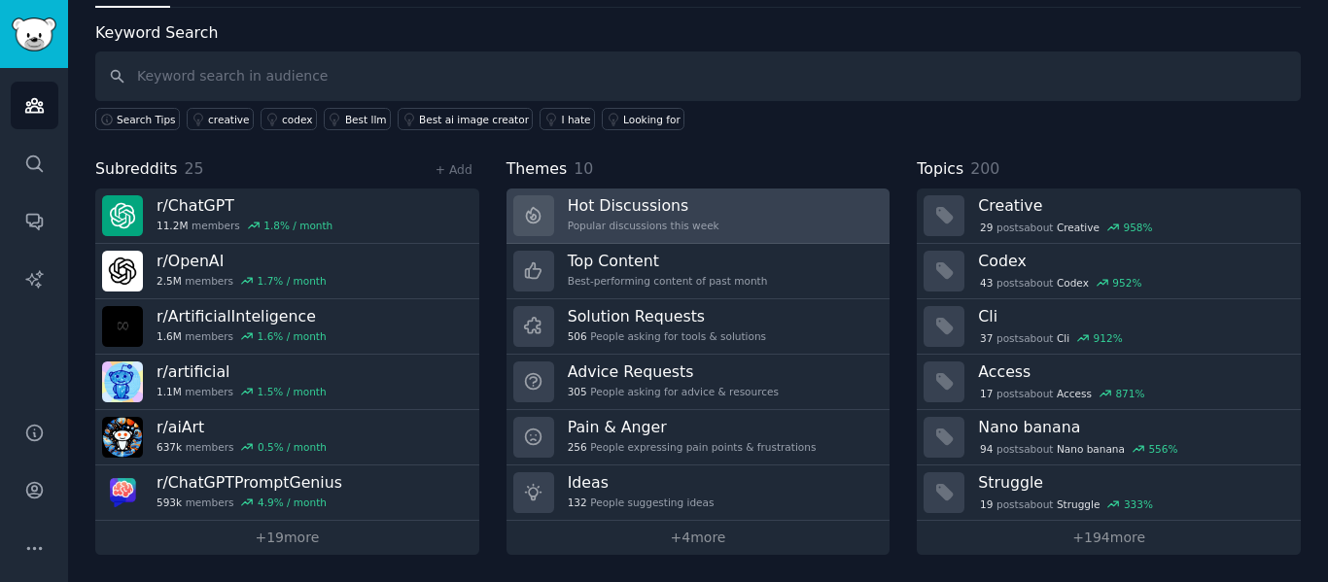
click at [731, 211] on link "Hot Discussions Popular discussions this week" at bounding box center [699, 216] width 384 height 55
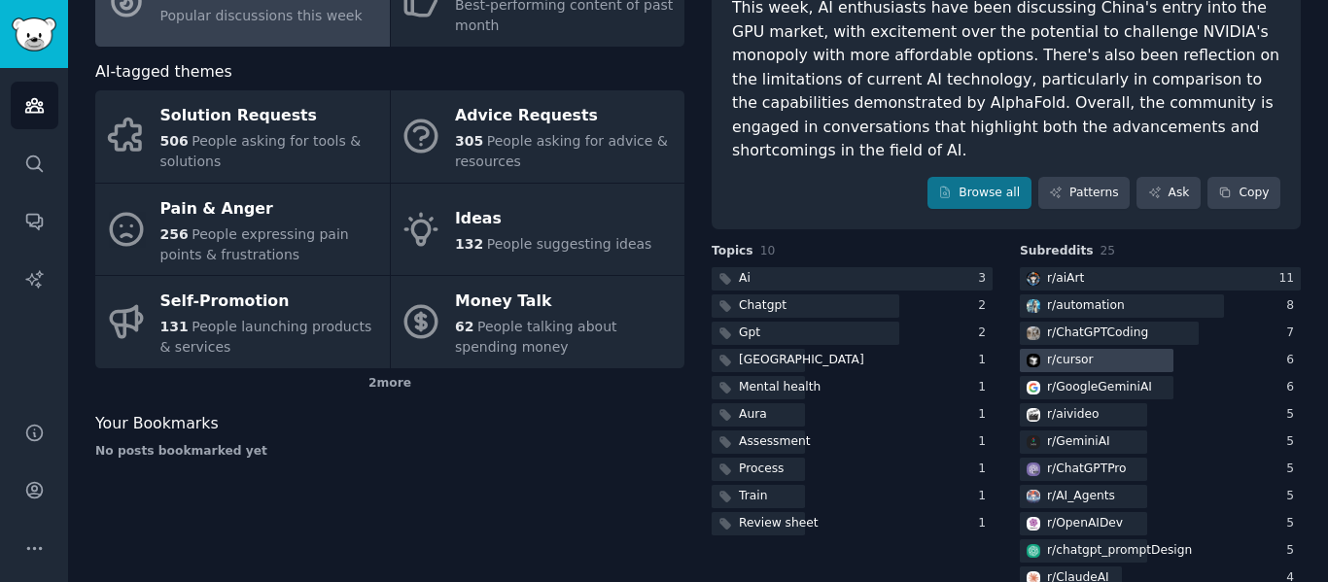
scroll to position [283, 0]
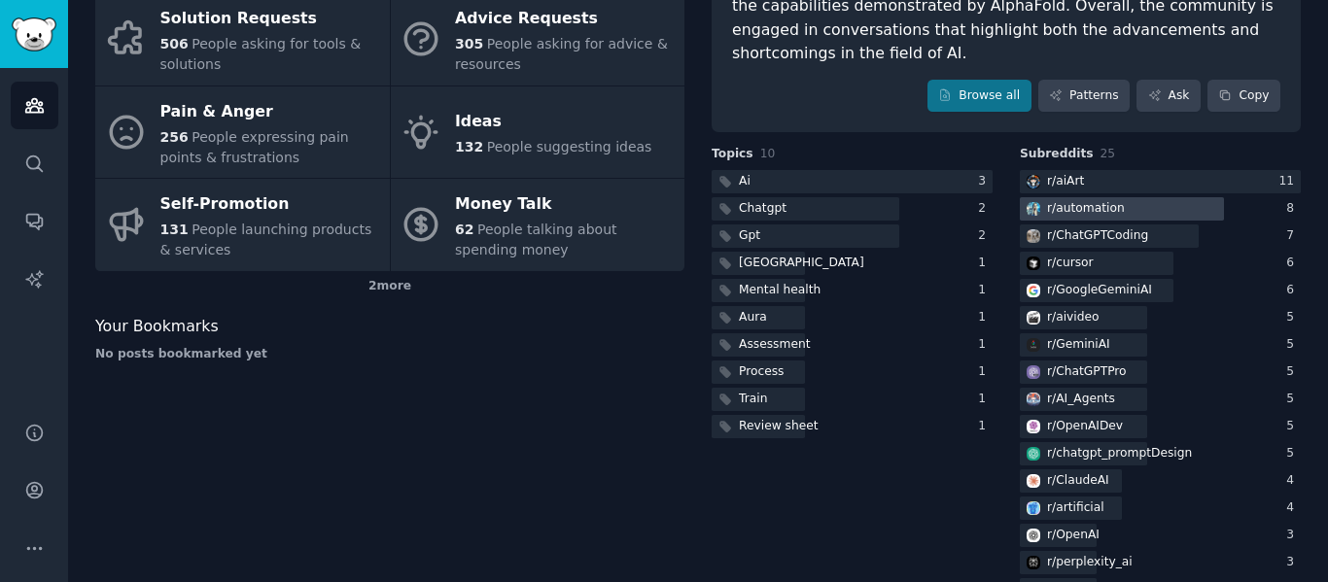
click at [1097, 200] on div "r/ automation" at bounding box center [1086, 209] width 78 height 18
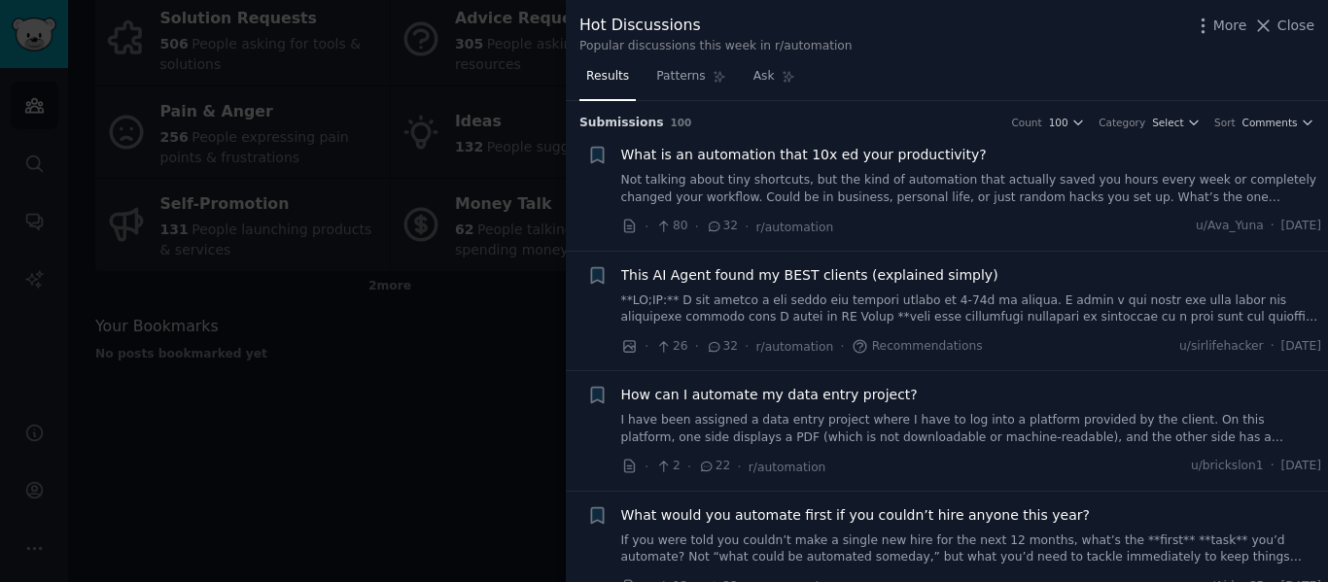
scroll to position [97, 0]
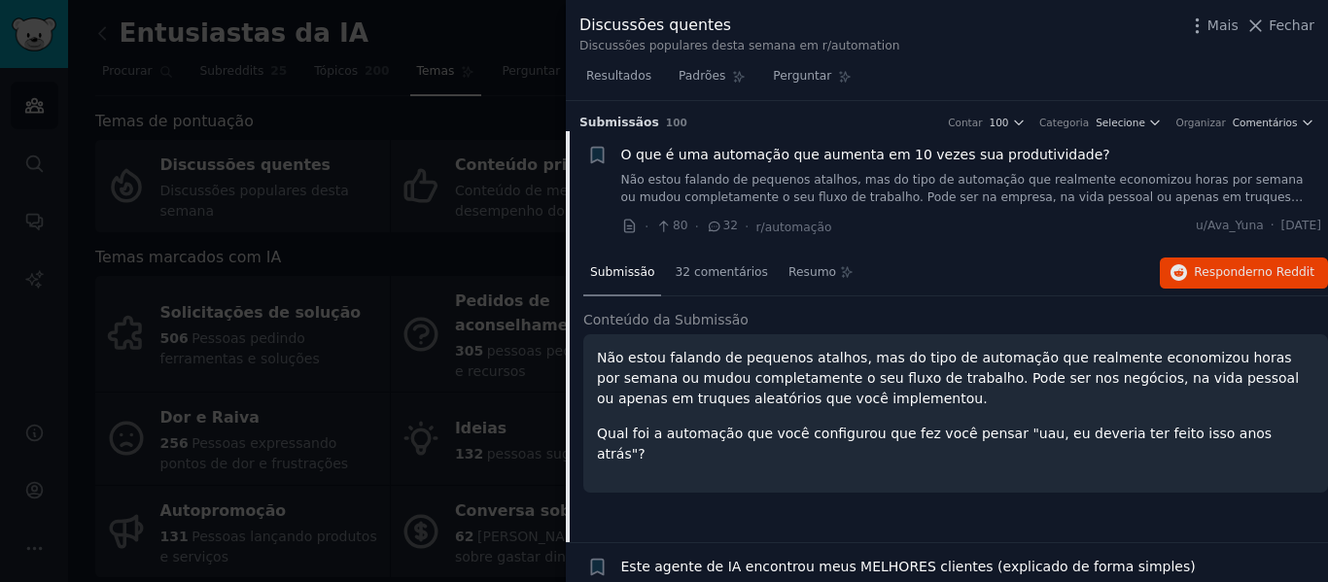
click at [863, 144] on li "+ O que é uma automação que aumenta em 10 vezes sua produtividade? Não estou fa…" at bounding box center [947, 191] width 762 height 120
click at [850, 164] on span "O que é uma automação que aumenta em 10 vezes sua produtividade?" at bounding box center [865, 155] width 489 height 20
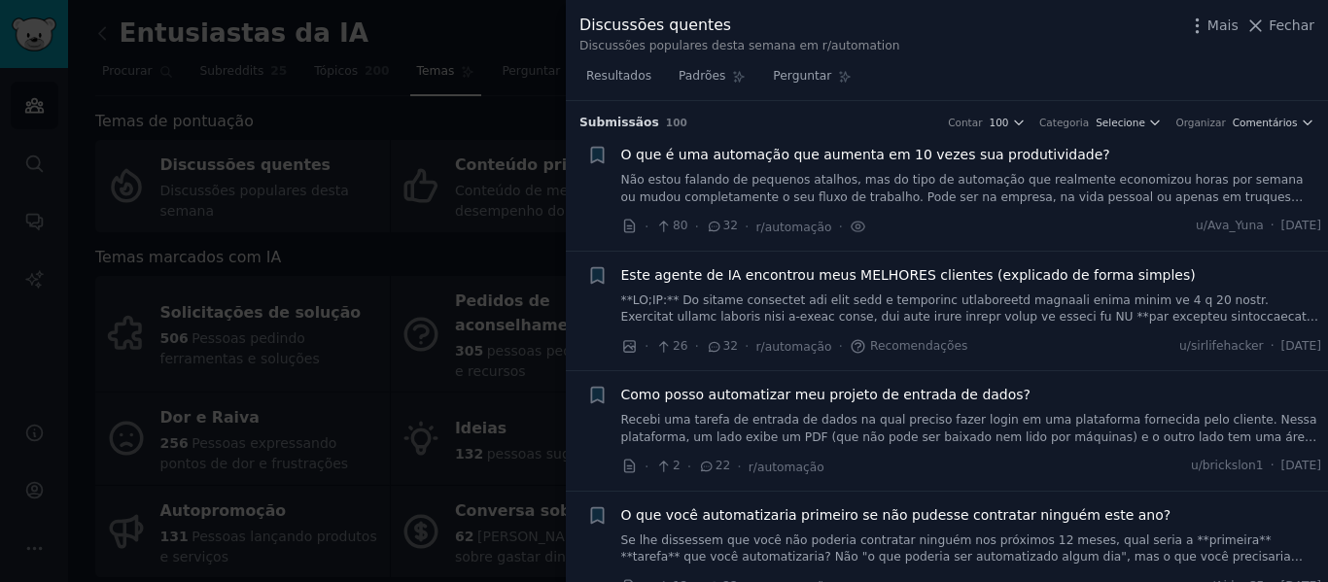
scroll to position [31, 0]
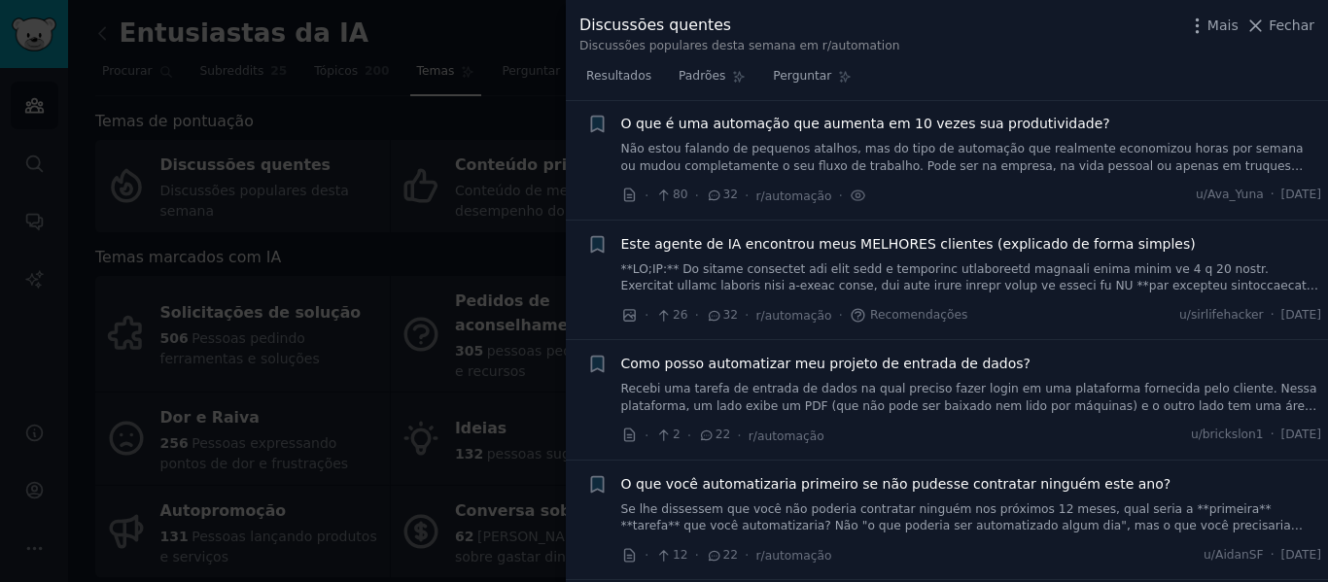
click at [810, 129] on font "O que é uma automação que aumenta em 10 vezes sua produtividade?" at bounding box center [865, 124] width 489 height 16
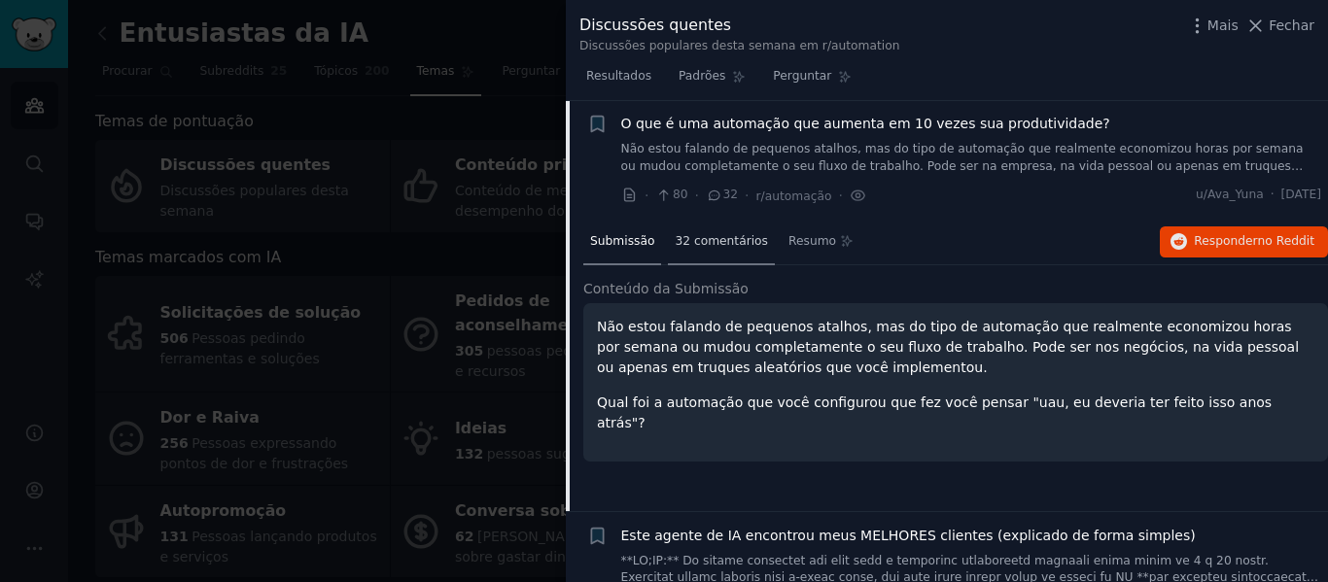
click at [717, 238] on font "32 comentários" at bounding box center [721, 241] width 93 height 14
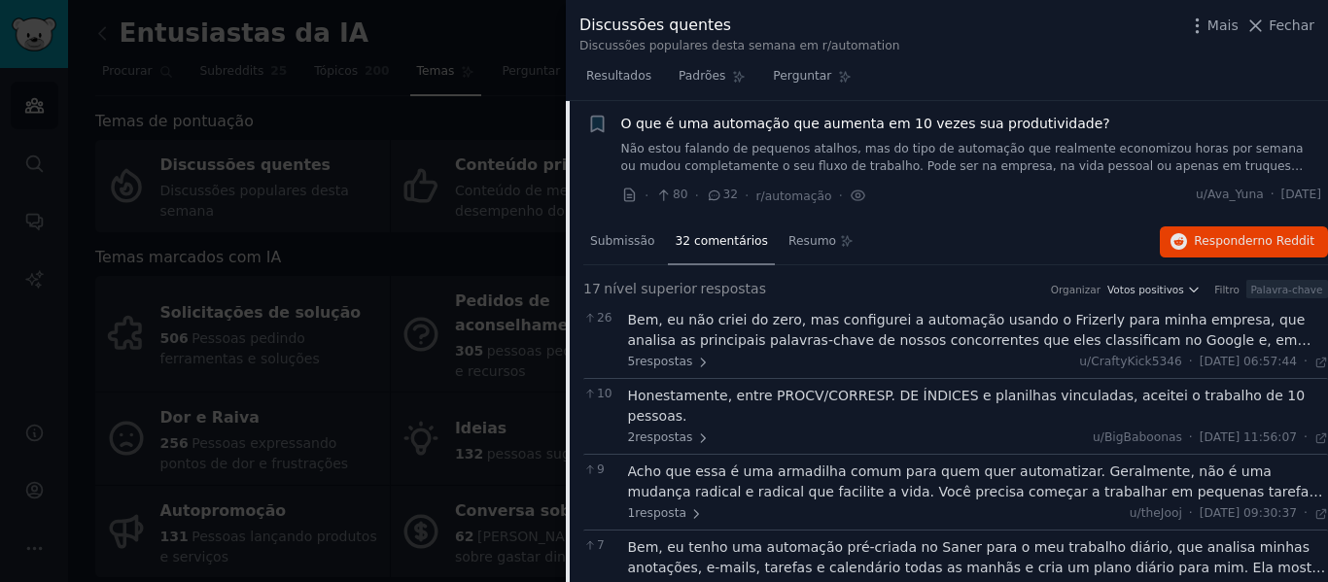
scroll to position [128, 0]
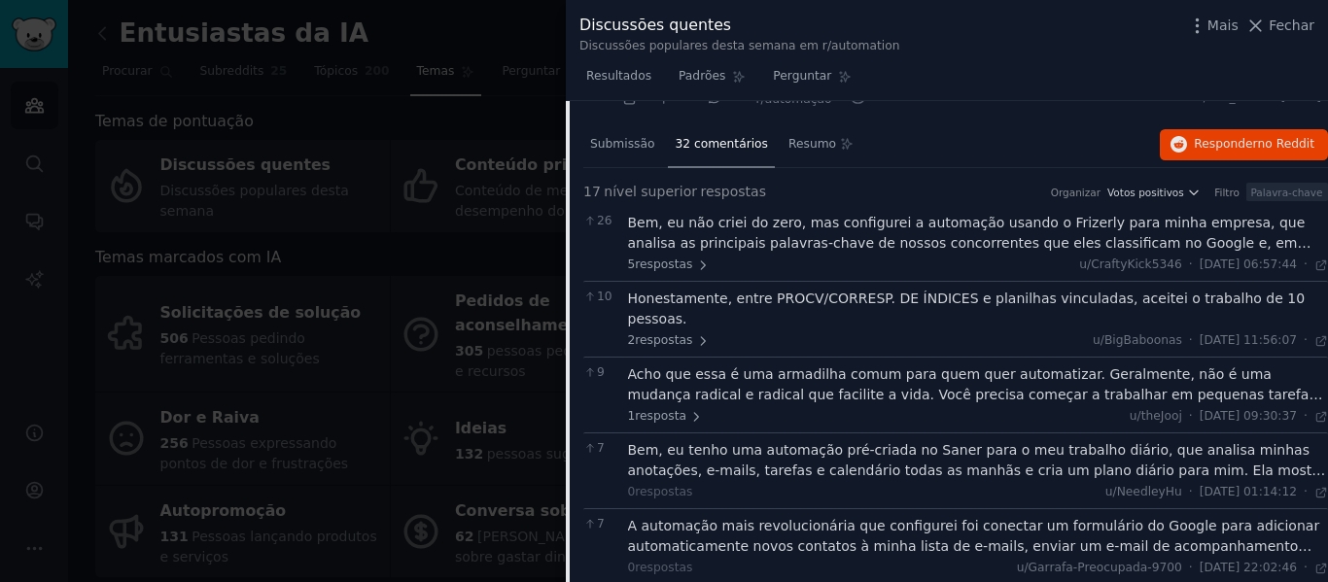
click at [1087, 237] on font "Bem, eu não criei do zero, mas configurei a automação usando o Frizerly para mi…" at bounding box center [970, 284] width 684 height 138
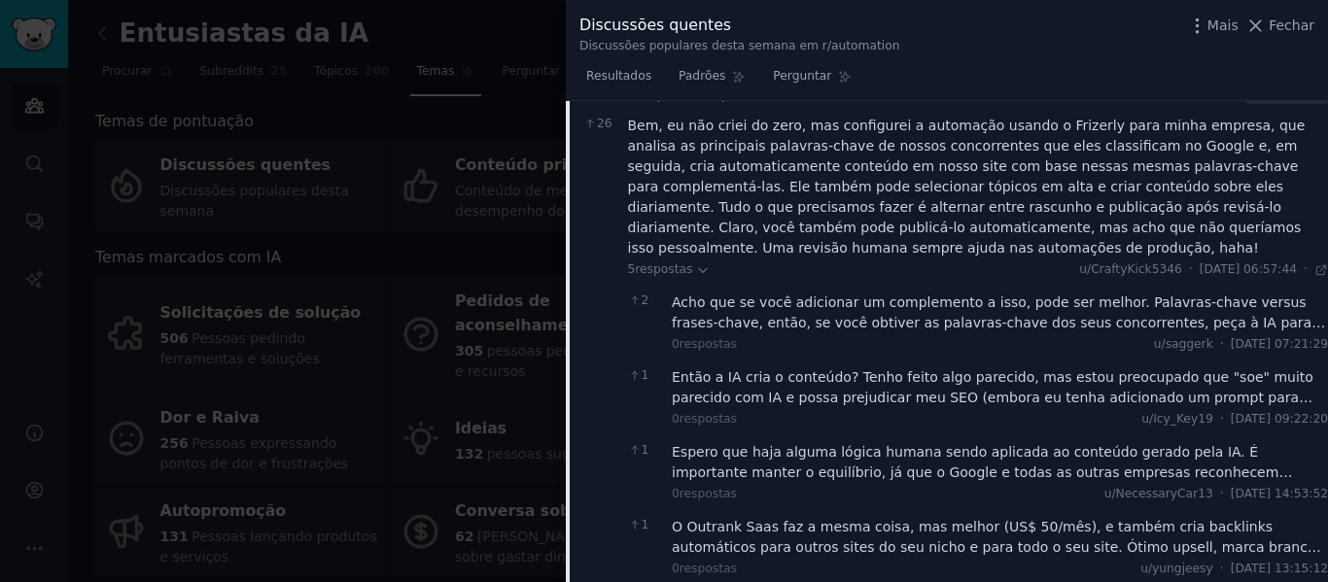
scroll to position [31, 0]
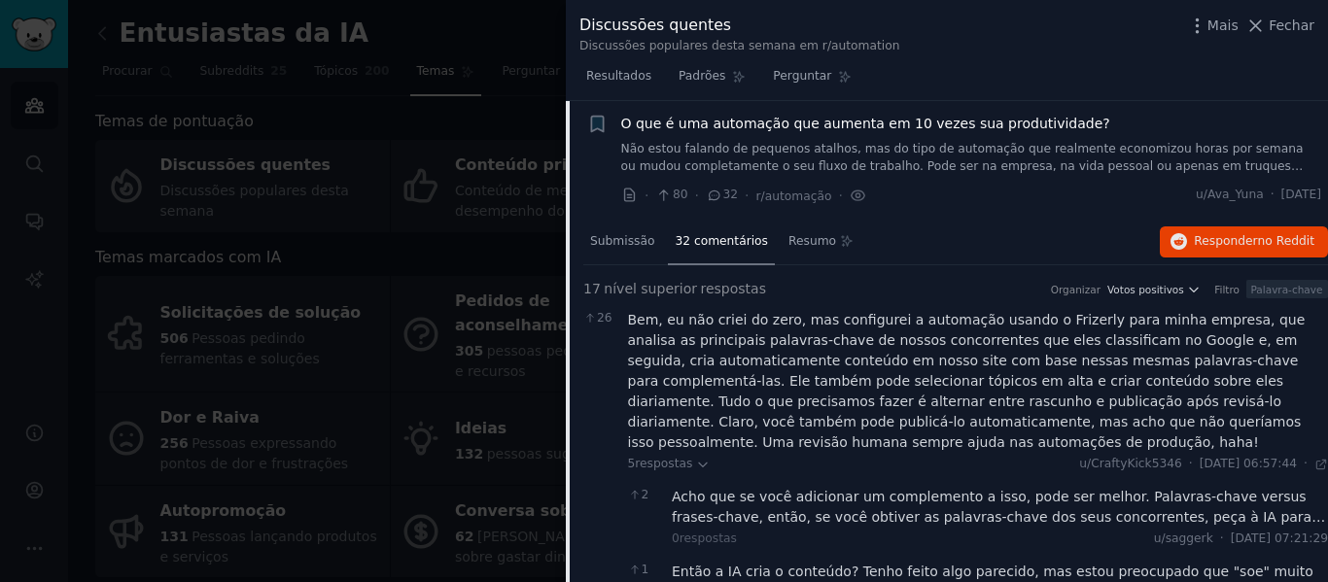
click at [713, 312] on font "Bem, eu não criei do zero, mas configurei a automação usando o Frizerly para mi…" at bounding box center [967, 381] width 678 height 138
click at [726, 241] on font "32 comentários" at bounding box center [721, 241] width 93 height 14
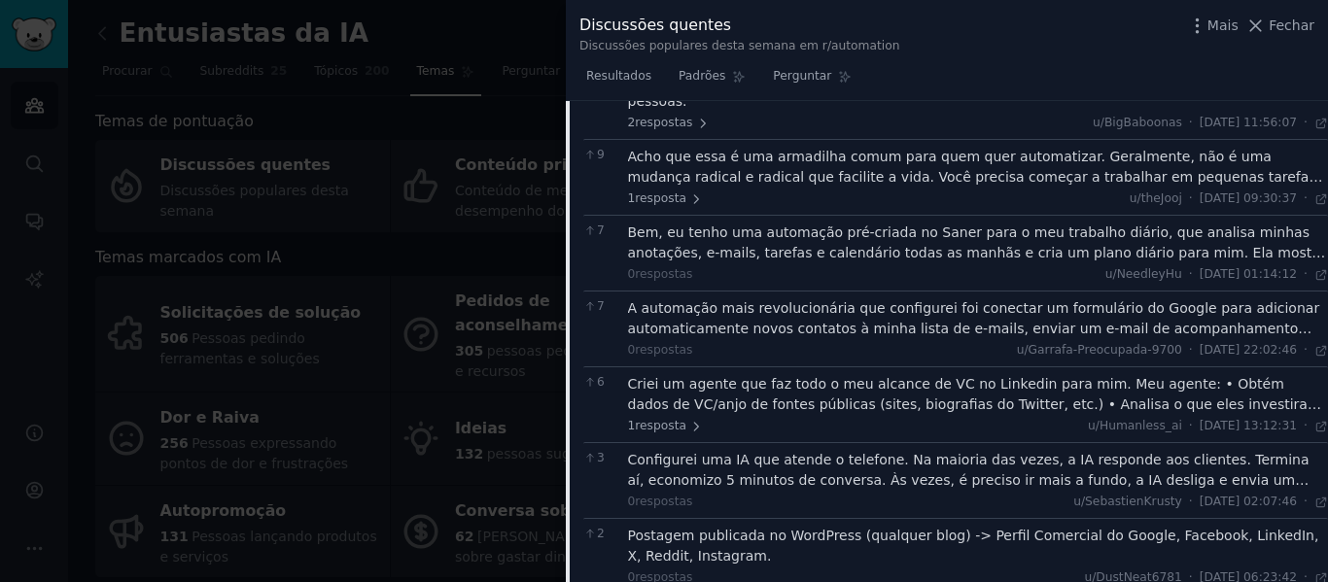
scroll to position [906, 0]
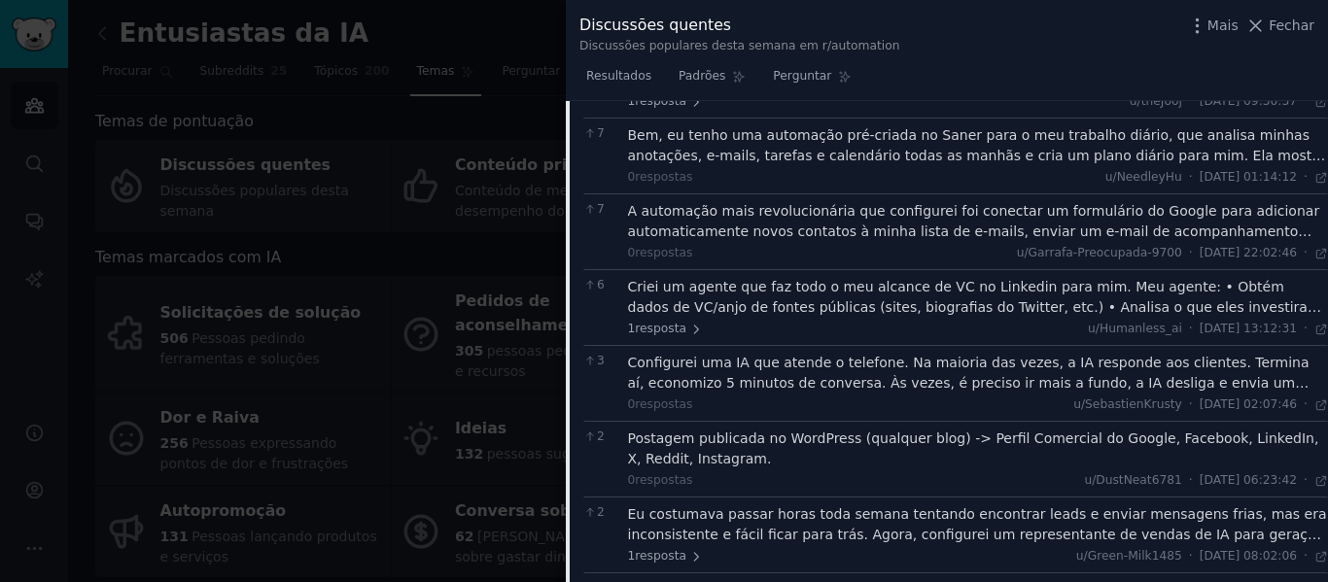
click at [758, 211] on font "A automação mais revolucionária que configurei foi conectar um formulário do Go…" at bounding box center [974, 262] width 692 height 118
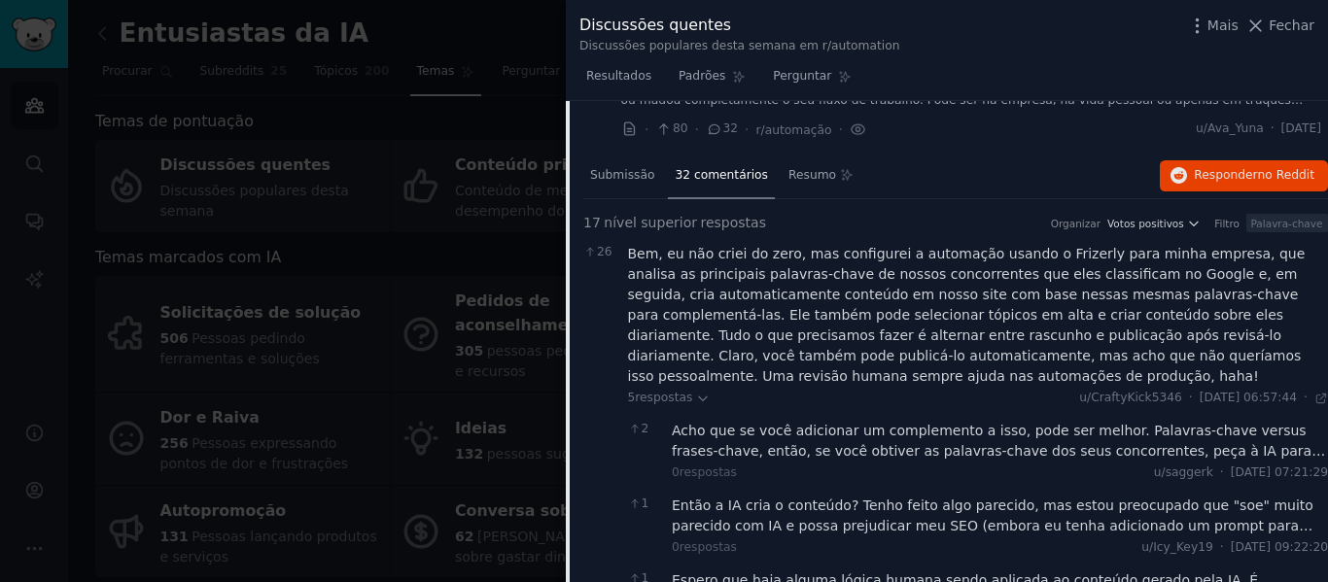
scroll to position [0, 0]
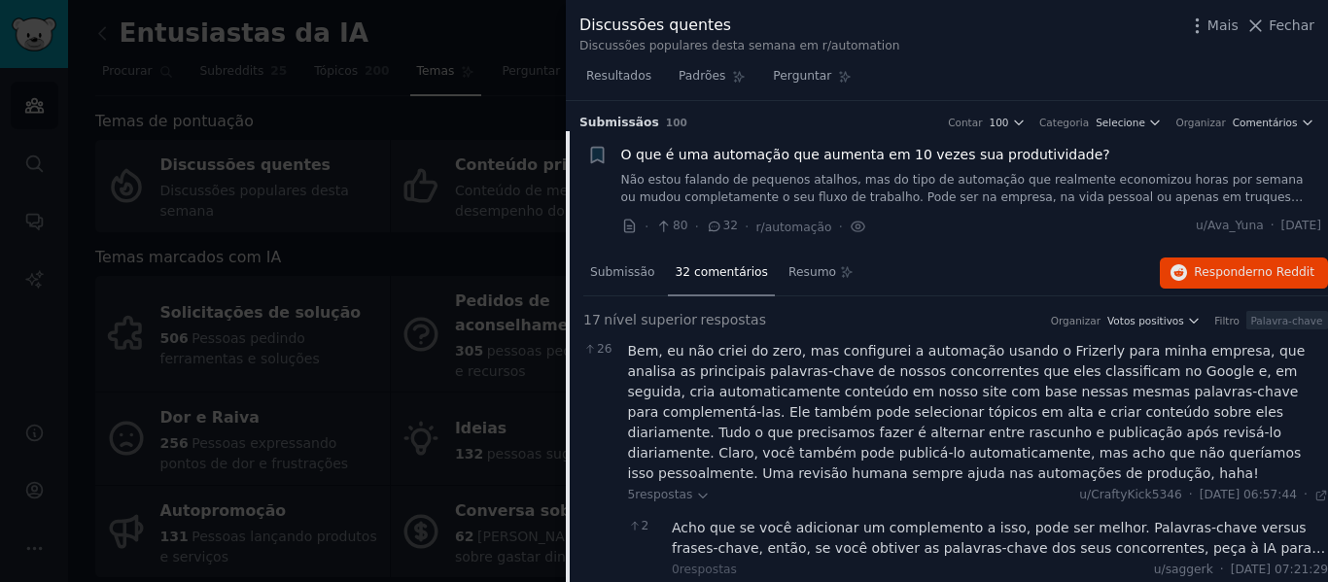
click at [867, 153] on font "O que é uma automação que aumenta em 10 vezes sua produtividade?" at bounding box center [865, 155] width 489 height 16
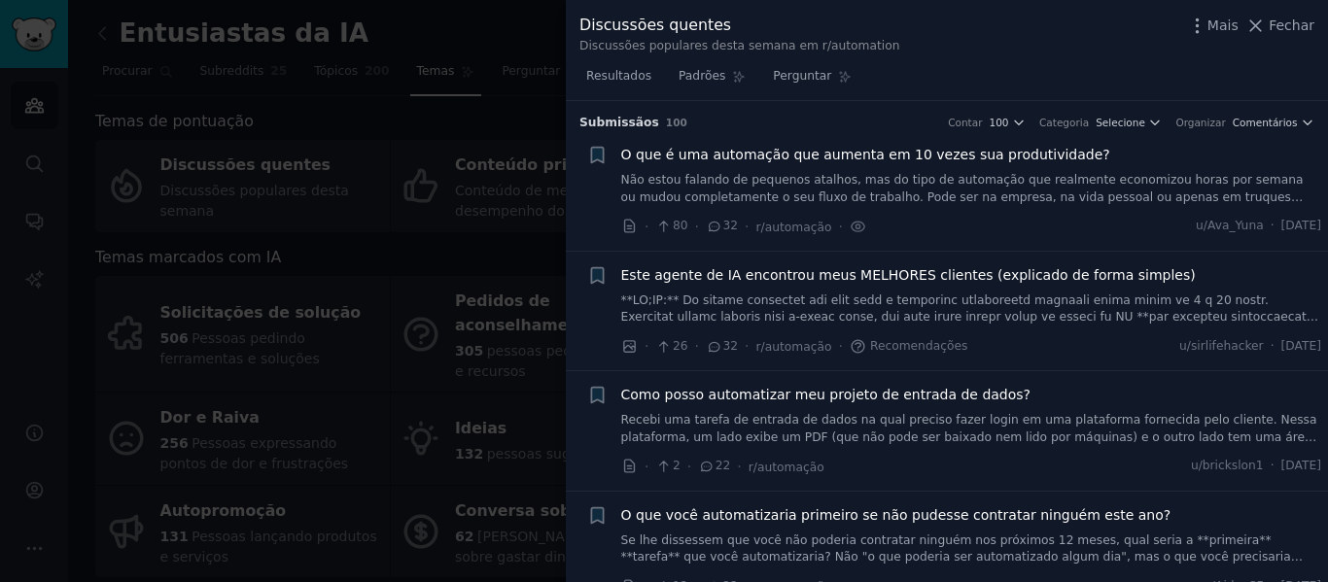
scroll to position [31, 0]
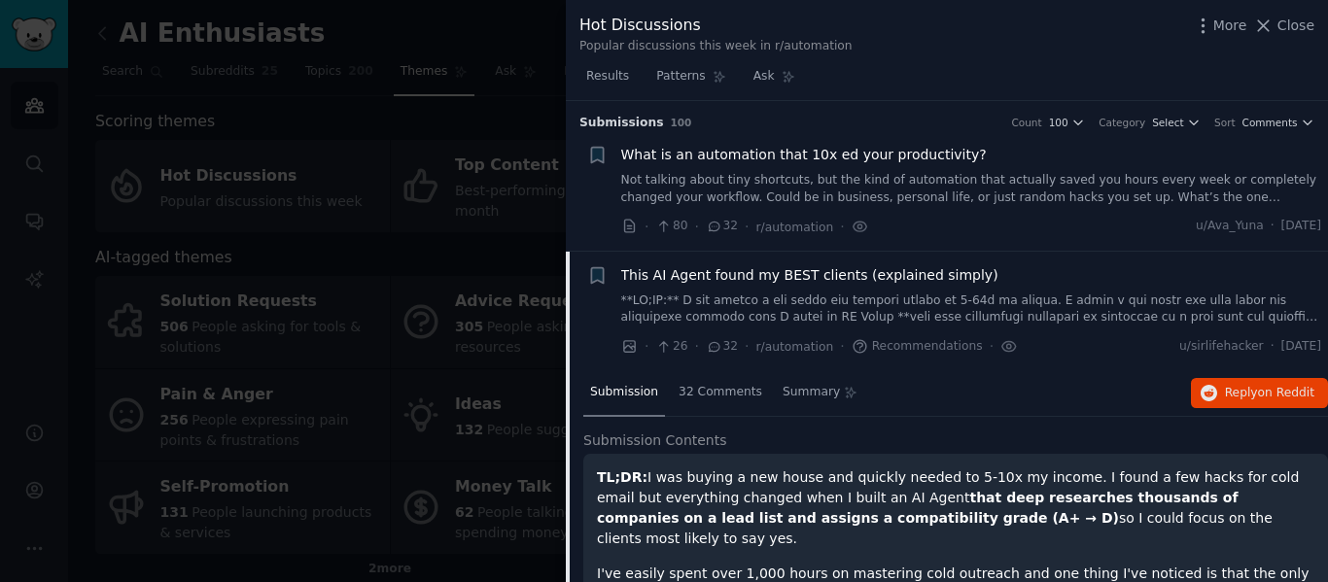
click at [864, 159] on span "What is an automation that 10x ed your productivity?" at bounding box center [804, 155] width 366 height 20
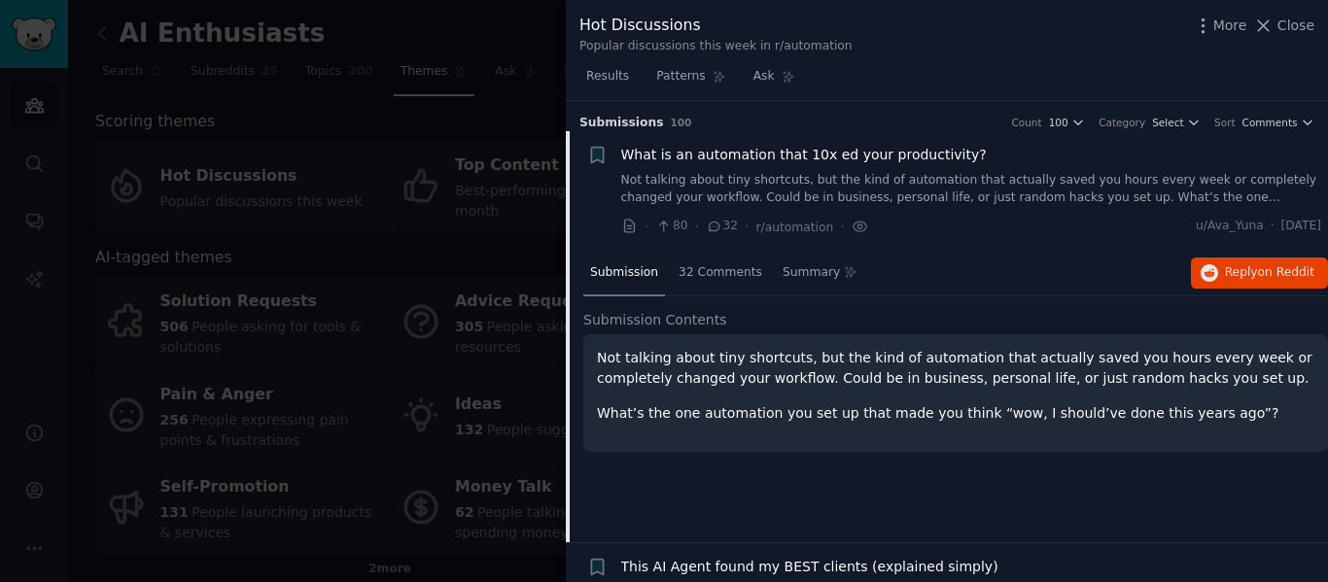
scroll to position [31, 0]
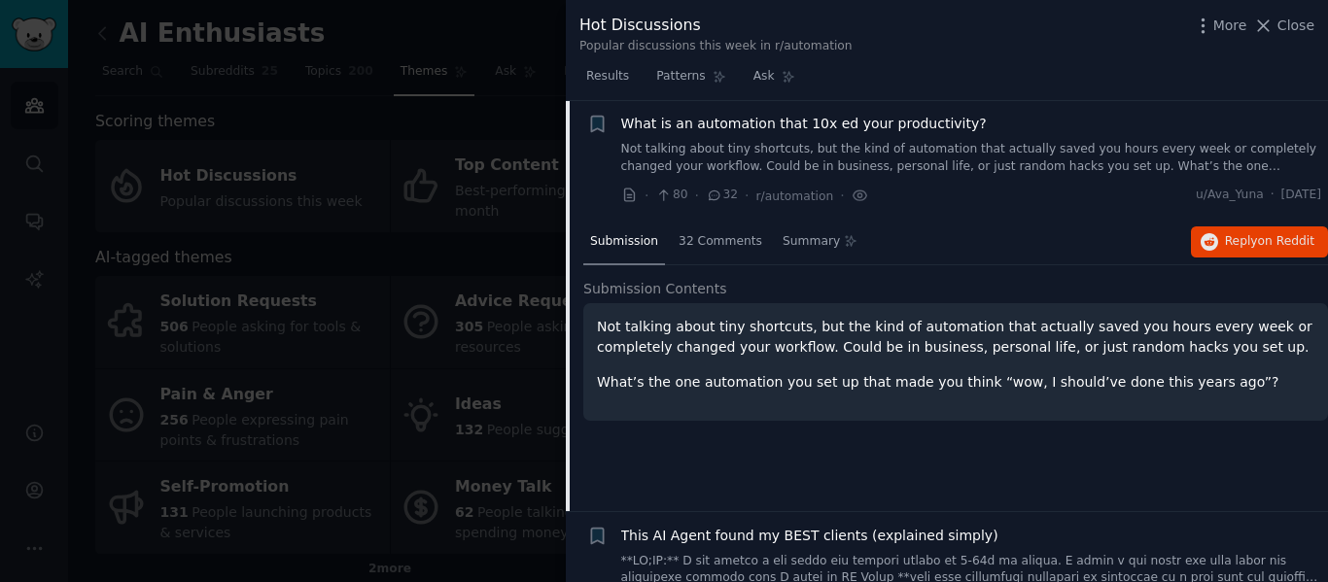
click at [865, 132] on span "What is an automation that 10x ed your productivity?" at bounding box center [804, 124] width 366 height 20
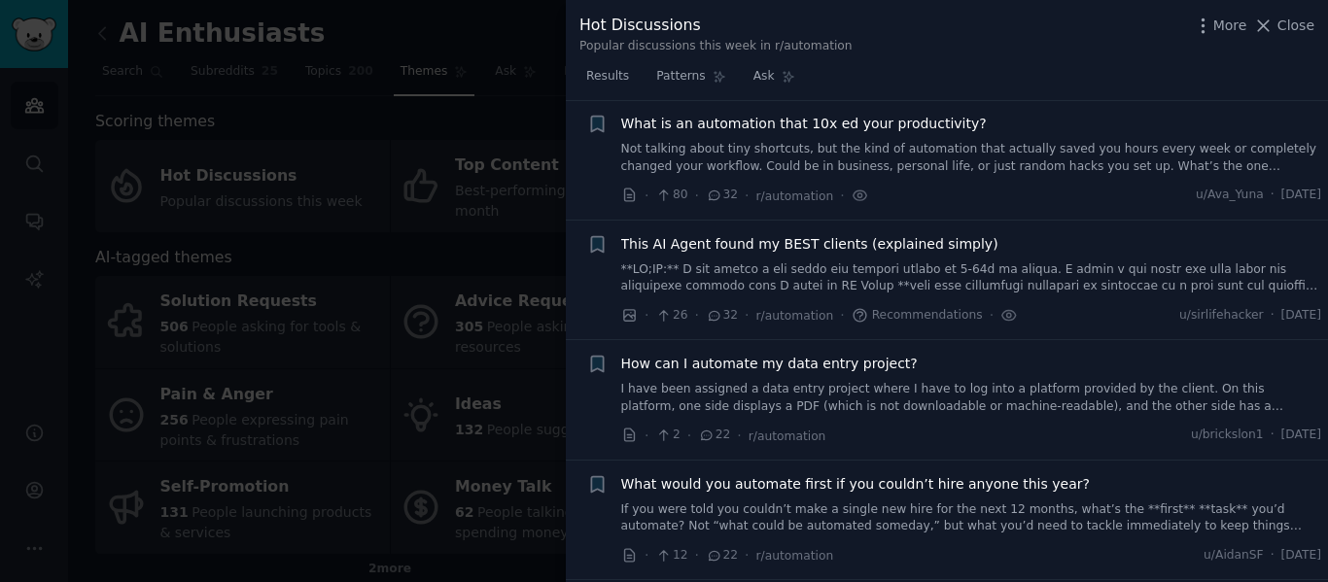
click at [878, 247] on span "This AI Agent found my BEST clients (explained simply)" at bounding box center [809, 244] width 377 height 20
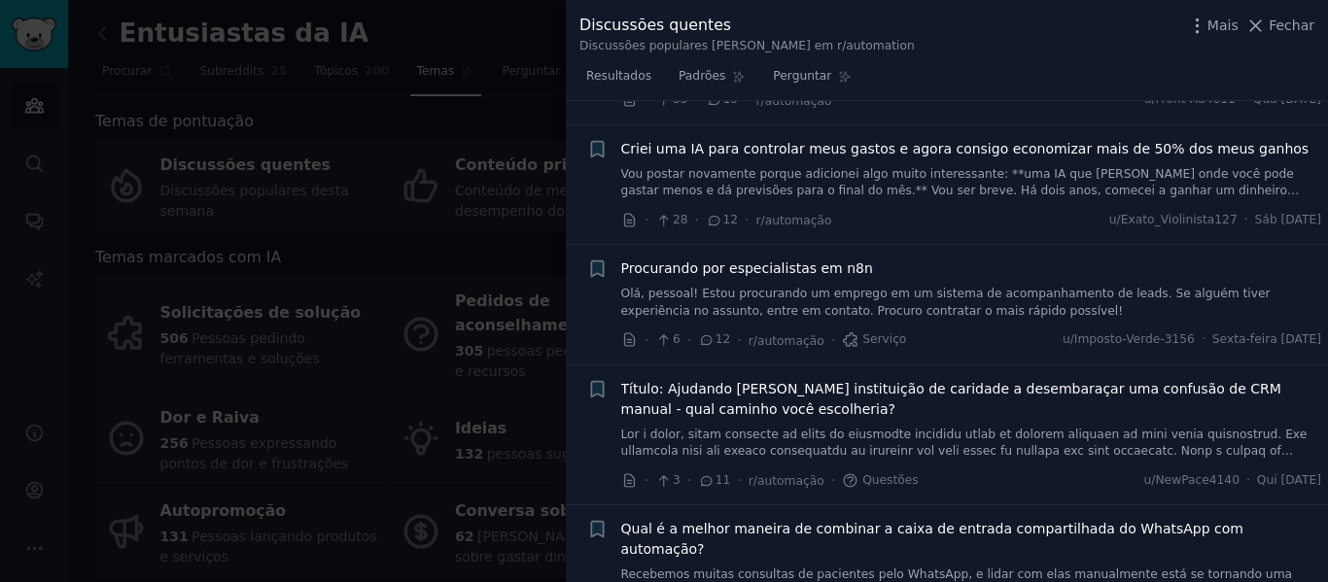
scroll to position [2387, 0]
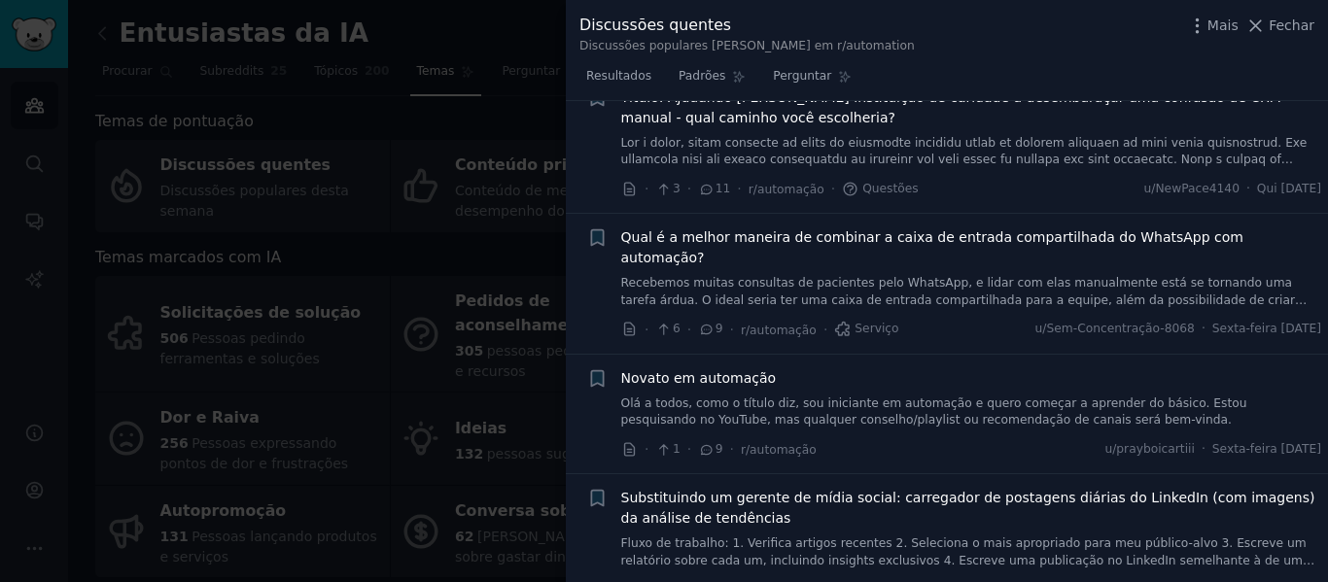
click at [875, 229] on font "Qual é a melhor maneira de combinar a caixa de entrada compartilhada do WhatsAp…" at bounding box center [932, 247] width 622 height 36
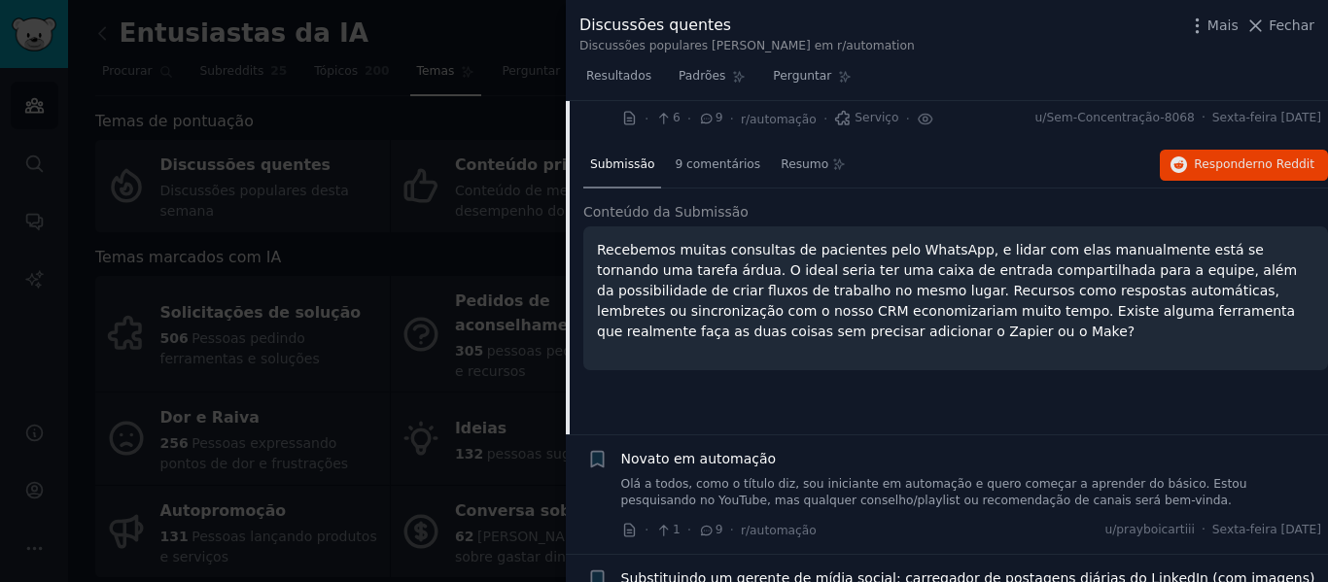
scroll to position [1304, 0]
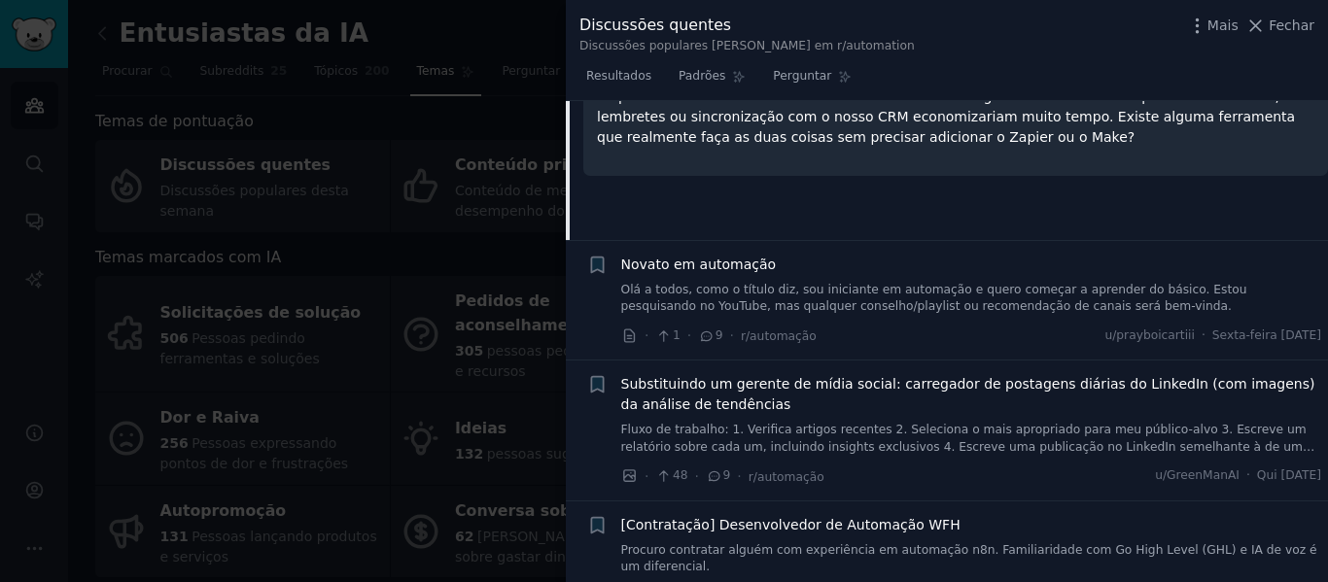
click at [901, 283] on font "Olá a todos, como o título diz, sou iniciante em automação e quero começar a ap…" at bounding box center [934, 298] width 626 height 31
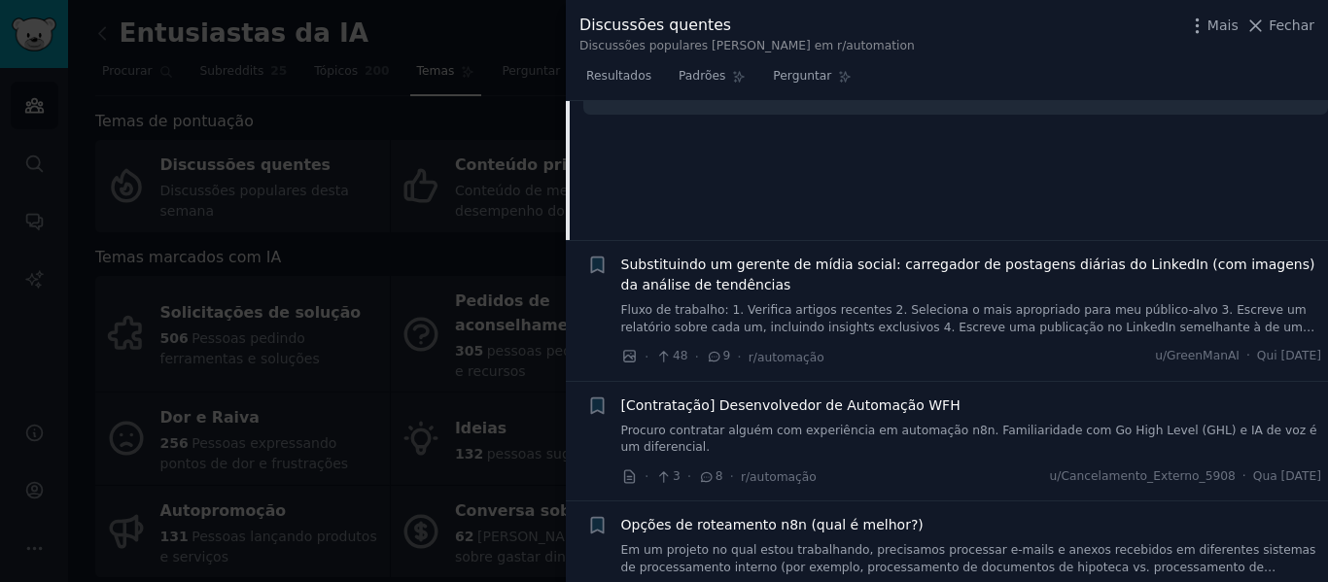
scroll to position [1813, 0]
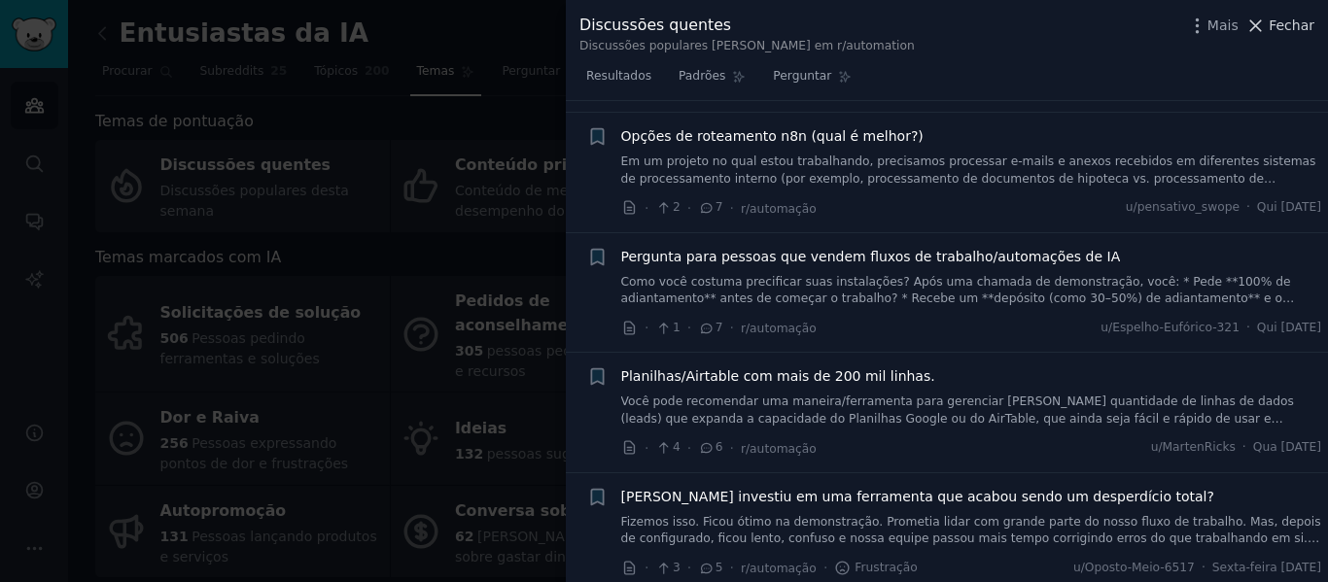
click at [1287, 27] on font "Fechar" at bounding box center [1292, 26] width 46 height 16
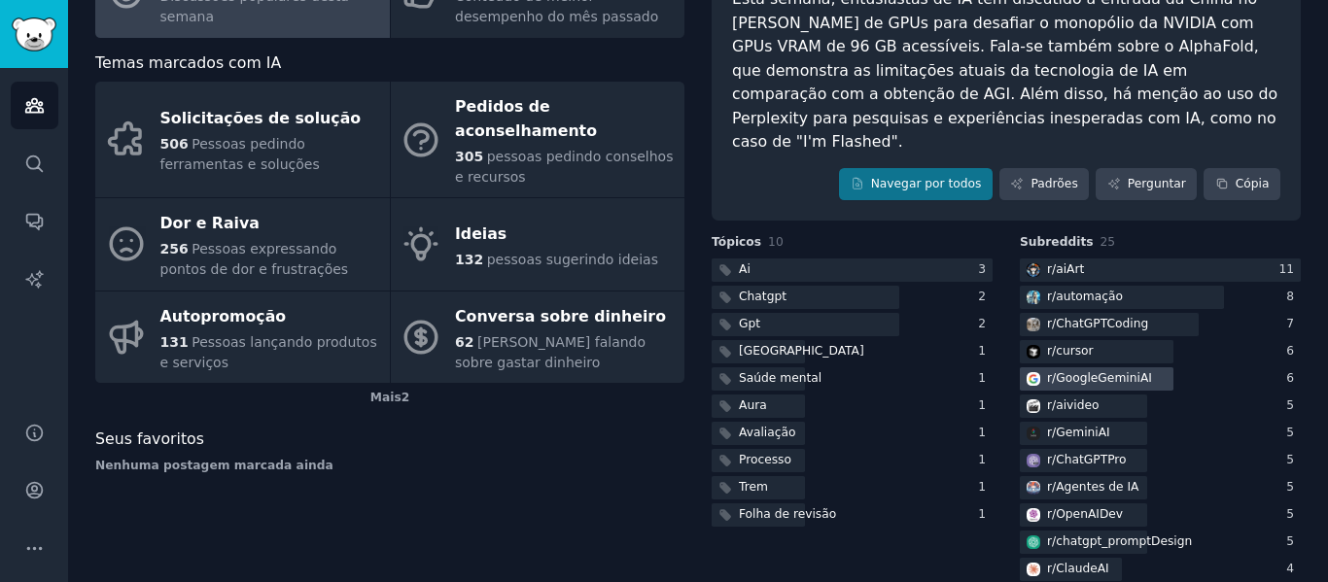
scroll to position [389, 0]
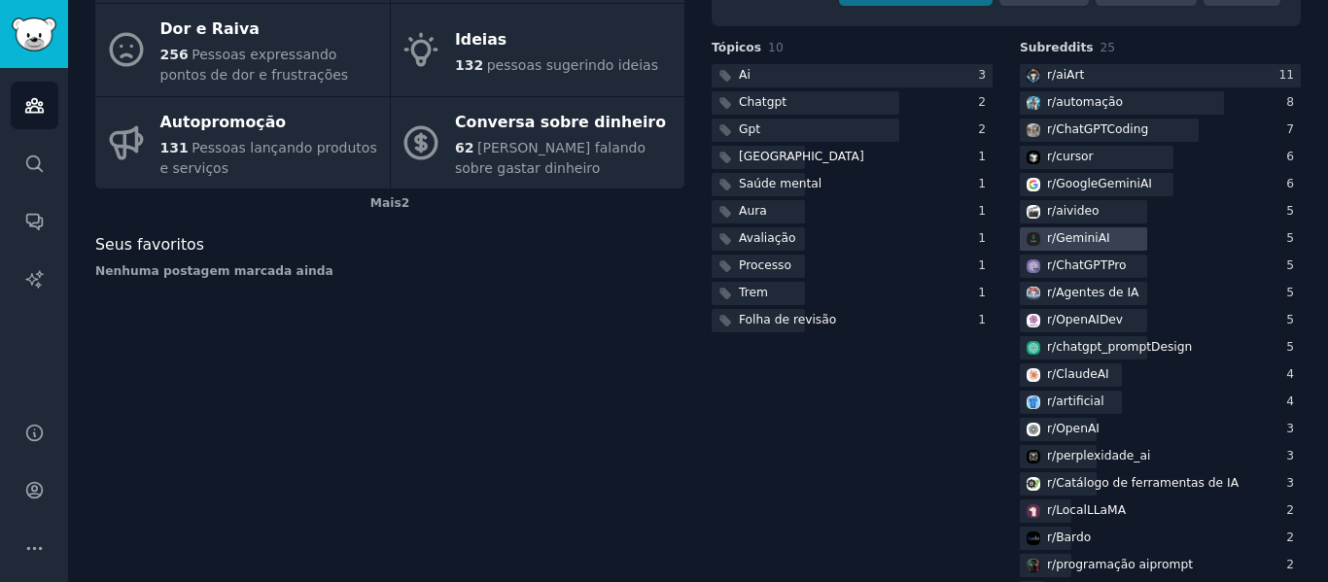
click at [1099, 231] on font "GeminiAI" at bounding box center [1083, 238] width 54 height 14
